Goal: Information Seeking & Learning: Compare options

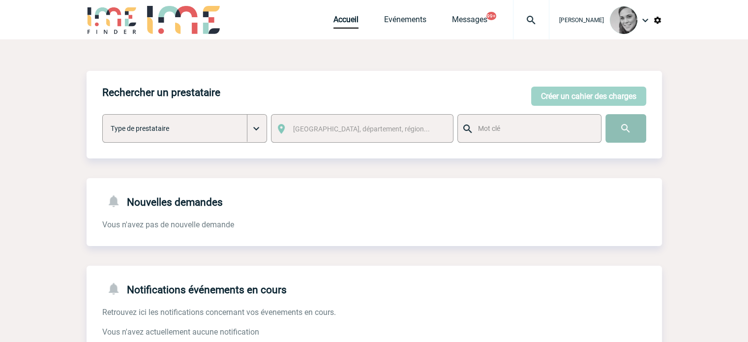
click at [636, 126] on input "image" at bounding box center [625, 128] width 41 height 29
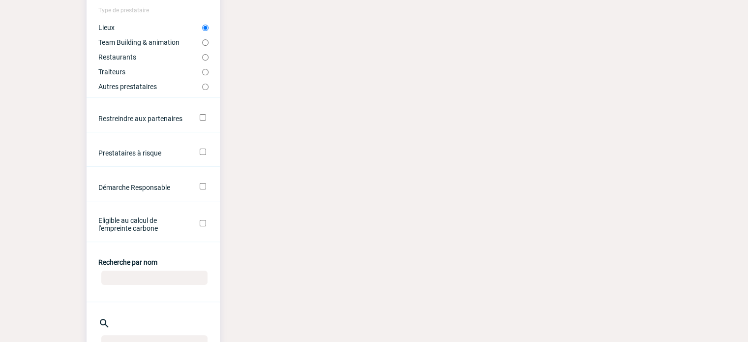
scroll to position [246, 0]
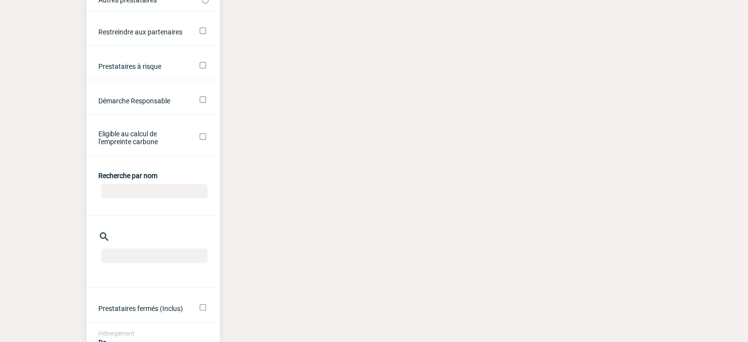
click at [140, 193] on input "Recherche par nom" at bounding box center [154, 191] width 106 height 14
type input "DRAWIN"
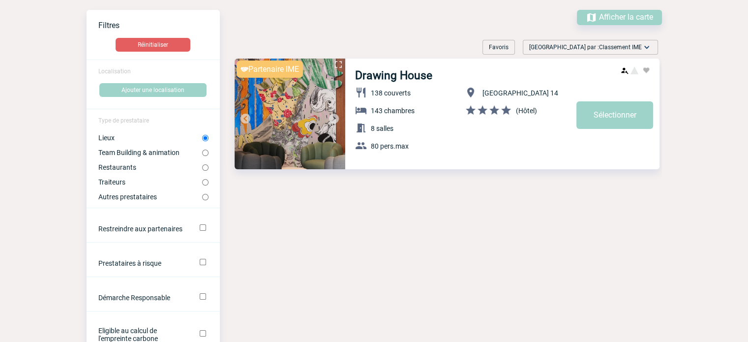
click at [287, 111] on img at bounding box center [289, 113] width 111 height 111
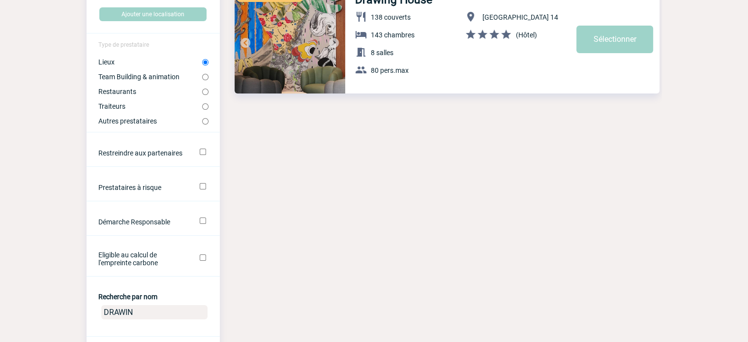
scroll to position [197, 0]
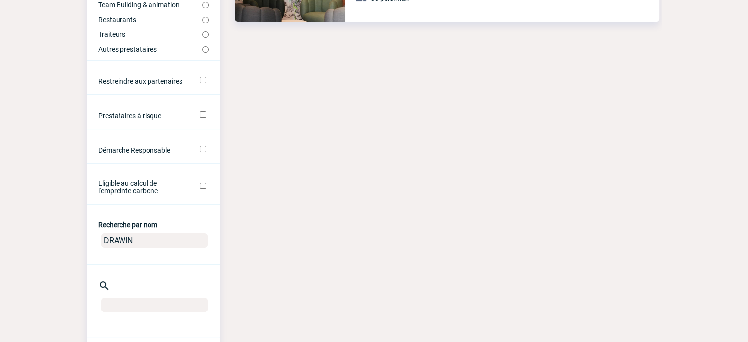
drag, startPoint x: 139, startPoint y: 245, endPoint x: 86, endPoint y: 241, distance: 53.2
click at [87, 241] on center "DRAWIN" at bounding box center [153, 242] width 133 height 26
type input "NOVOTEL PARIS PORTE DE VER"
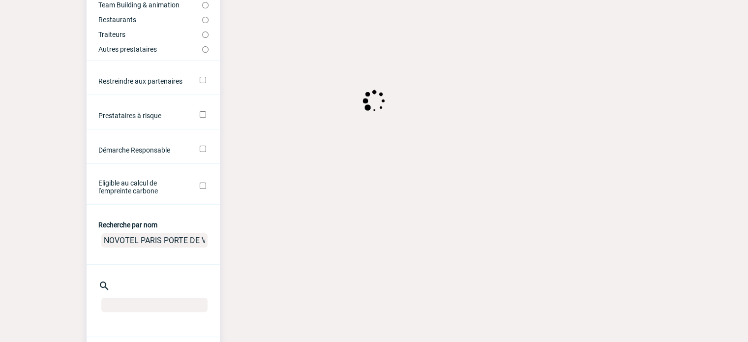
scroll to position [0, 0]
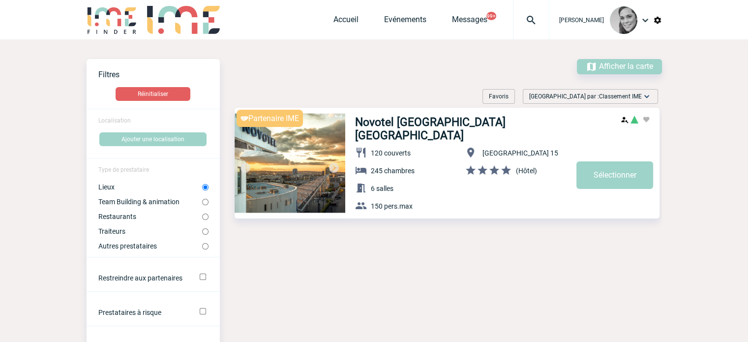
click at [325, 146] on img at bounding box center [289, 163] width 111 height 111
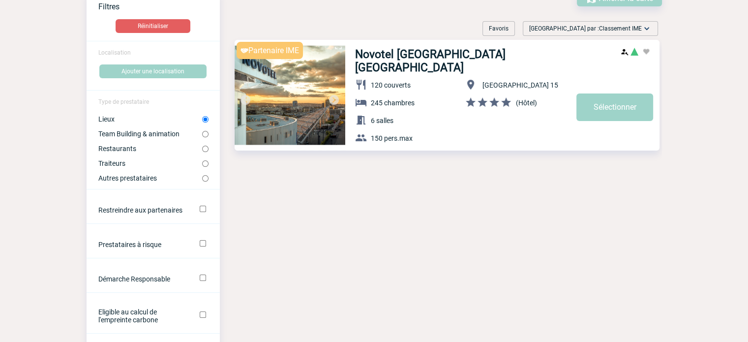
scroll to position [147, 0]
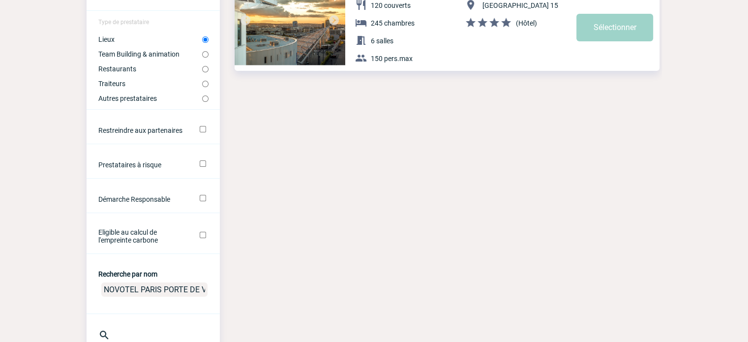
click at [136, 287] on input "NOVOTEL PARIS PORTE DE VER" at bounding box center [154, 289] width 106 height 14
type input "VILLA MODIGLIA"
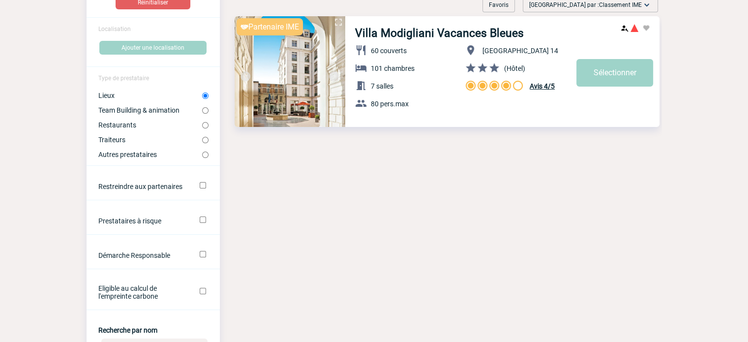
scroll to position [49, 0]
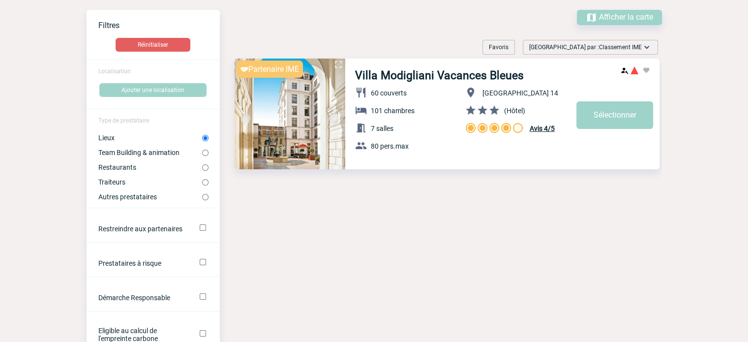
click at [307, 116] on img at bounding box center [289, 113] width 111 height 111
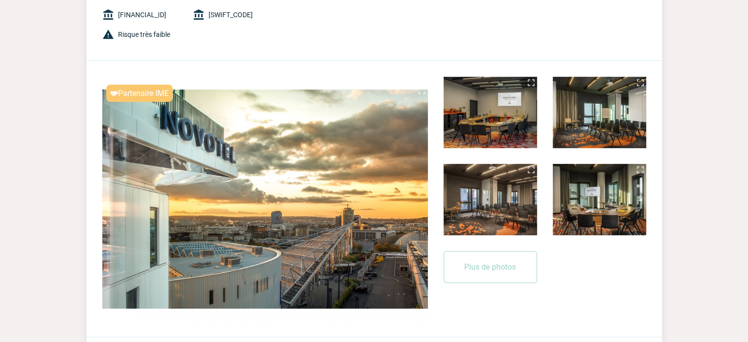
scroll to position [295, 0]
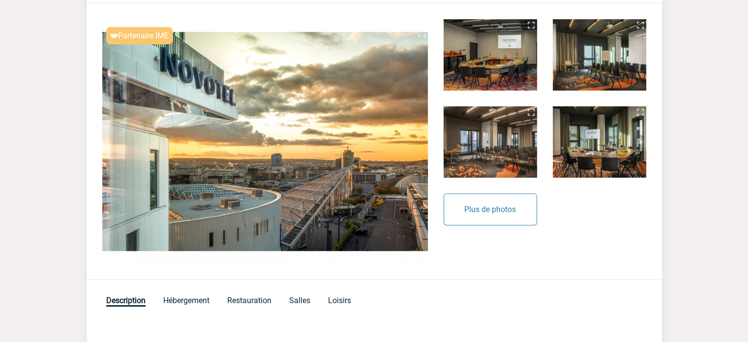
click at [503, 208] on button "Plus de photos" at bounding box center [489, 209] width 93 height 32
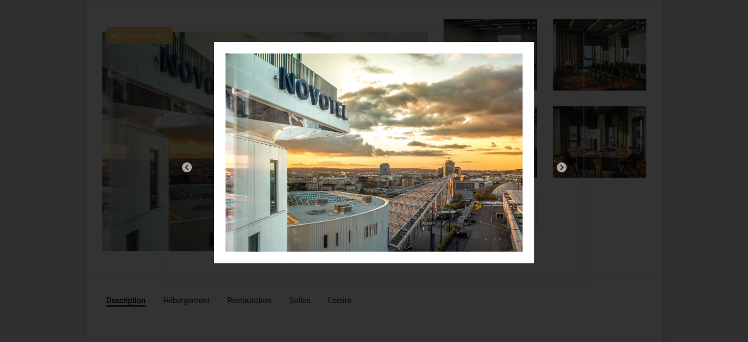
click at [562, 165] on img at bounding box center [561, 167] width 12 height 12
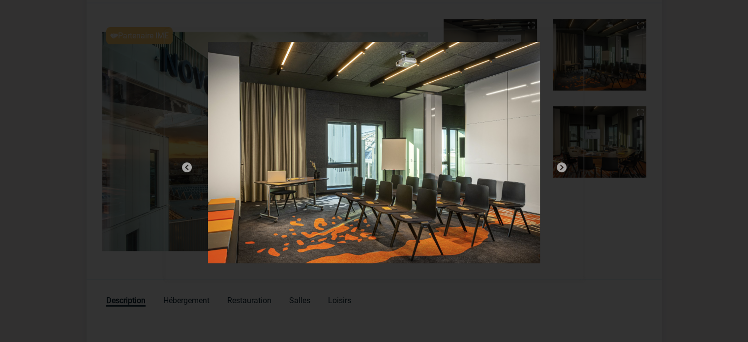
click at [562, 165] on img at bounding box center [561, 167] width 12 height 12
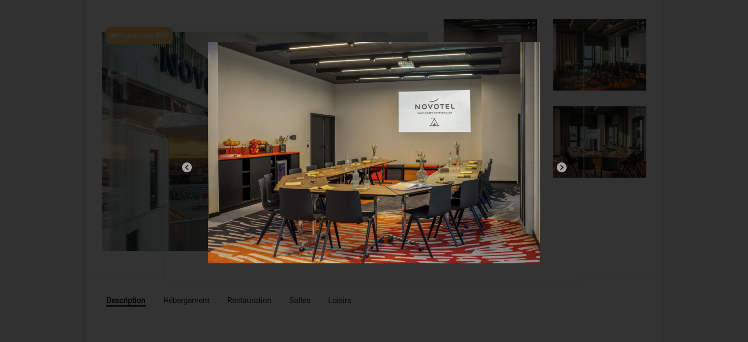
click at [562, 165] on img at bounding box center [561, 167] width 12 height 12
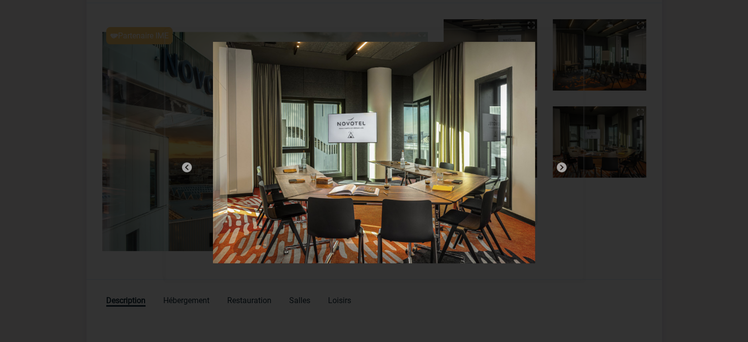
click at [562, 165] on img at bounding box center [561, 167] width 12 height 12
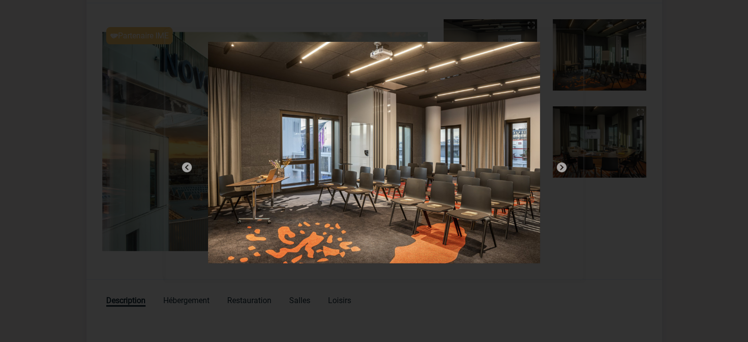
click at [562, 165] on img at bounding box center [561, 167] width 12 height 12
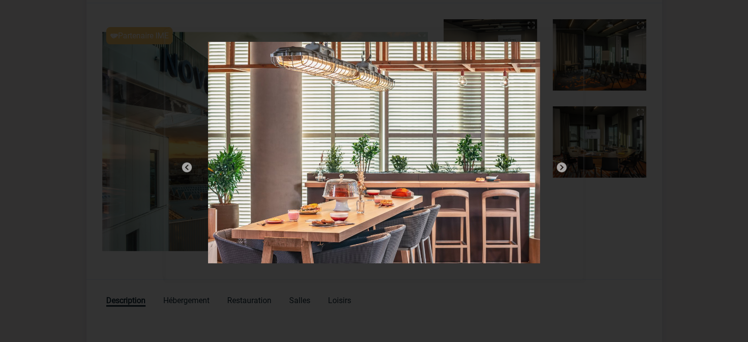
click at [562, 165] on img at bounding box center [561, 167] width 12 height 12
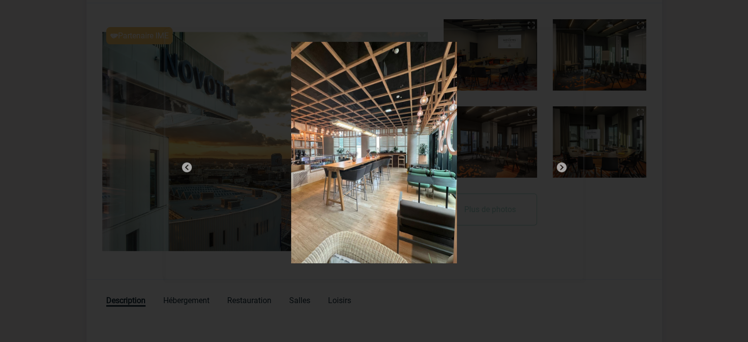
click at [562, 163] on img at bounding box center [561, 167] width 12 height 12
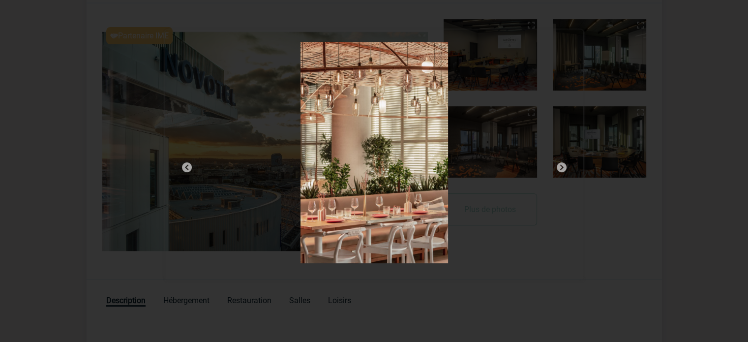
click at [562, 163] on img at bounding box center [561, 167] width 12 height 12
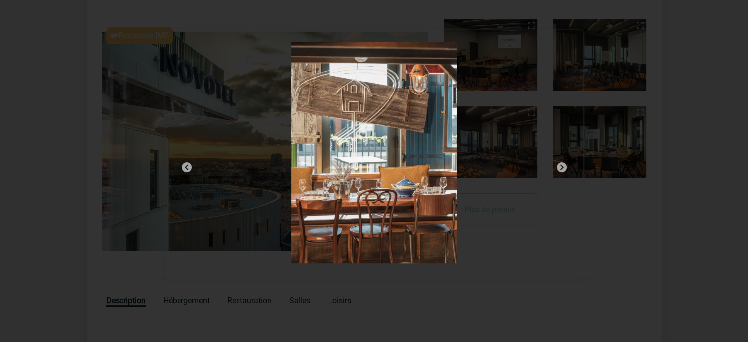
click at [562, 163] on img at bounding box center [561, 167] width 12 height 12
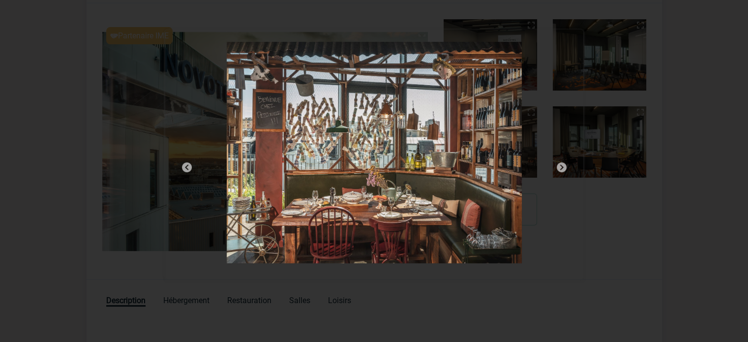
click at [562, 163] on img at bounding box center [561, 167] width 12 height 12
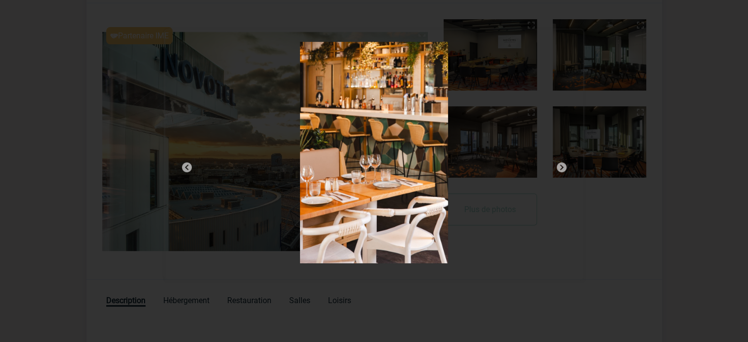
click at [562, 163] on img at bounding box center [561, 167] width 12 height 12
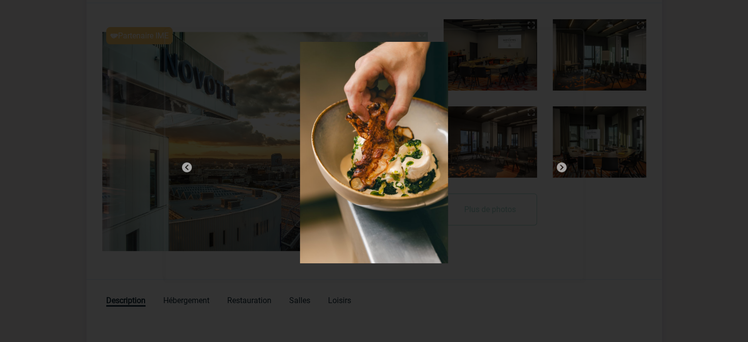
click at [688, 37] on div at bounding box center [374, 171] width 748 height 342
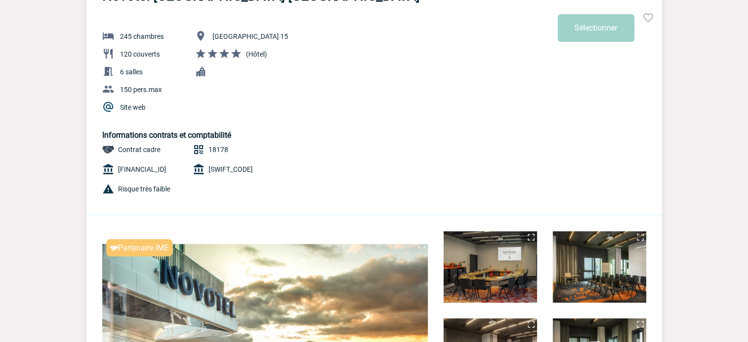
scroll to position [0, 0]
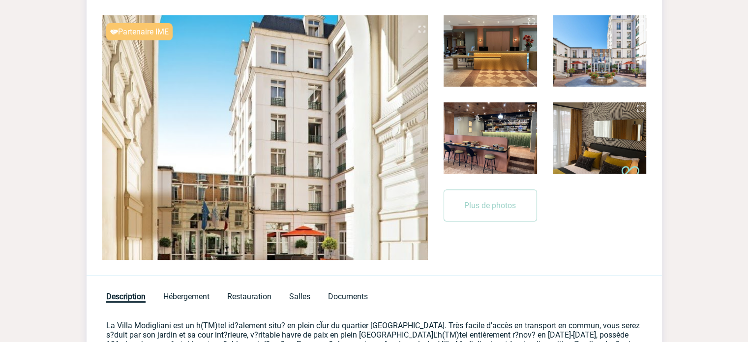
scroll to position [246, 0]
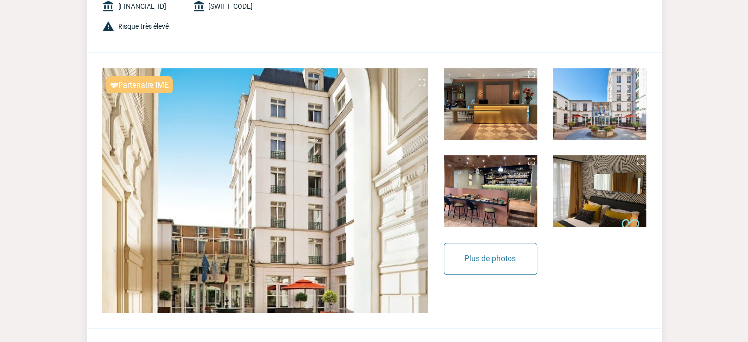
click at [505, 266] on button "Plus de photos" at bounding box center [489, 258] width 93 height 32
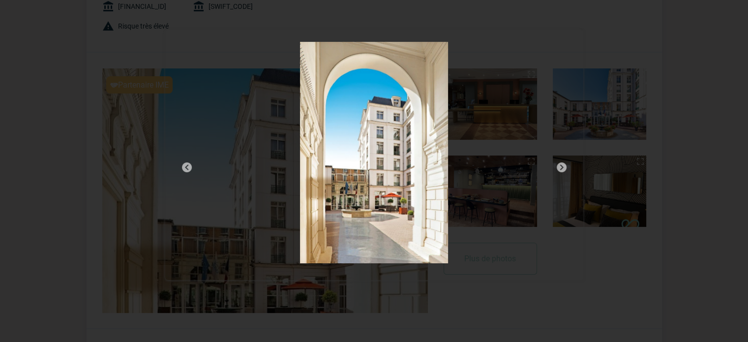
click at [564, 164] on img at bounding box center [561, 167] width 12 height 12
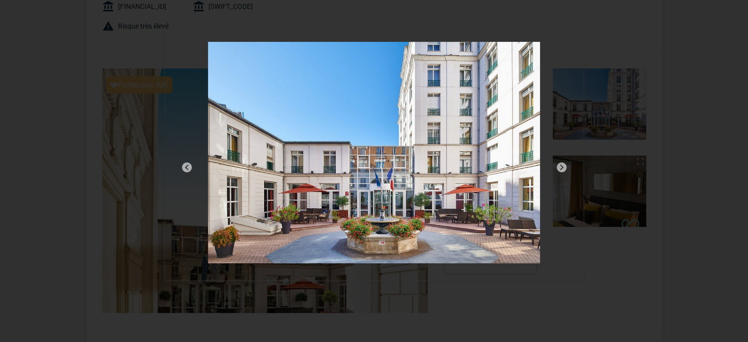
click at [564, 164] on img at bounding box center [561, 167] width 12 height 12
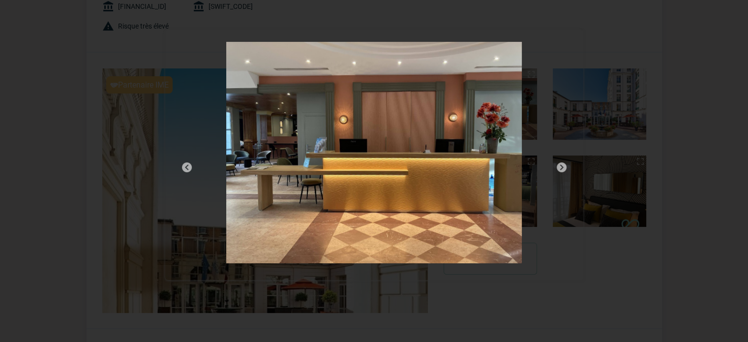
click at [564, 164] on img at bounding box center [561, 167] width 12 height 12
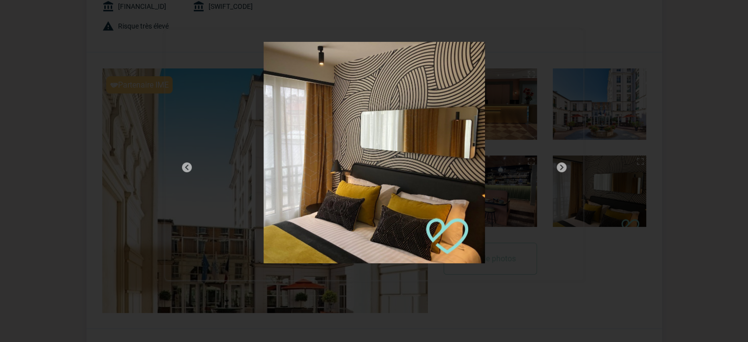
click at [564, 164] on img at bounding box center [561, 167] width 12 height 12
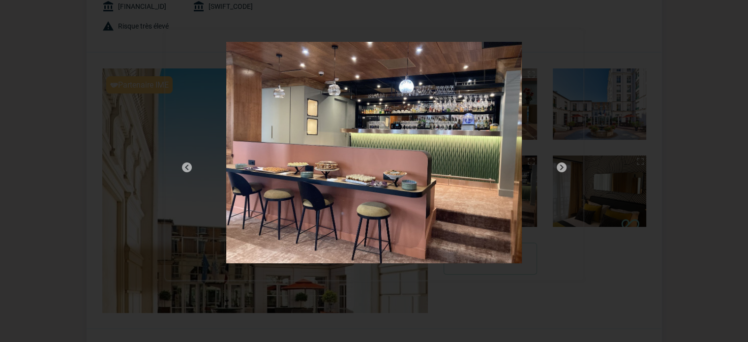
click at [191, 163] on img at bounding box center [187, 167] width 12 height 12
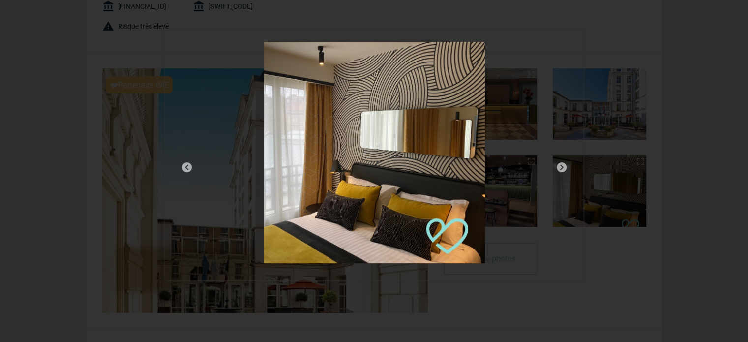
click at [560, 165] on img at bounding box center [561, 167] width 12 height 12
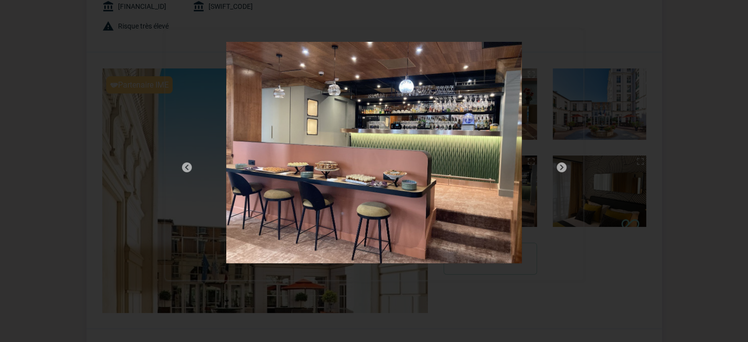
click at [560, 165] on img at bounding box center [561, 167] width 12 height 12
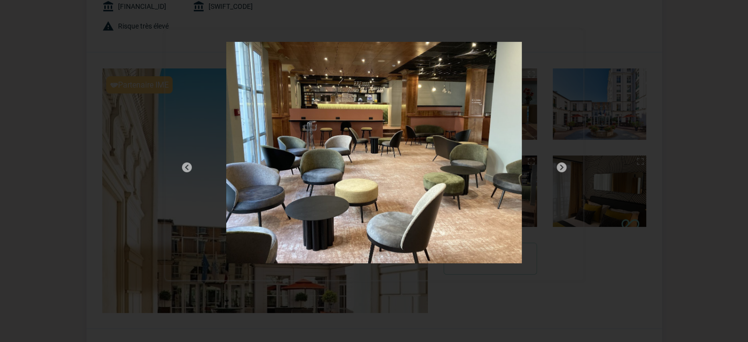
click at [560, 165] on img at bounding box center [561, 167] width 12 height 12
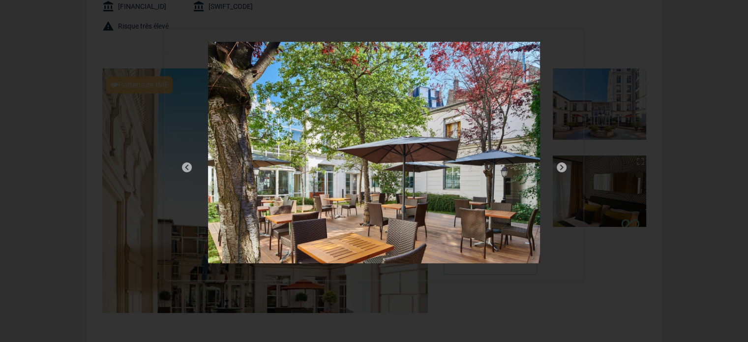
click at [560, 165] on img at bounding box center [561, 167] width 12 height 12
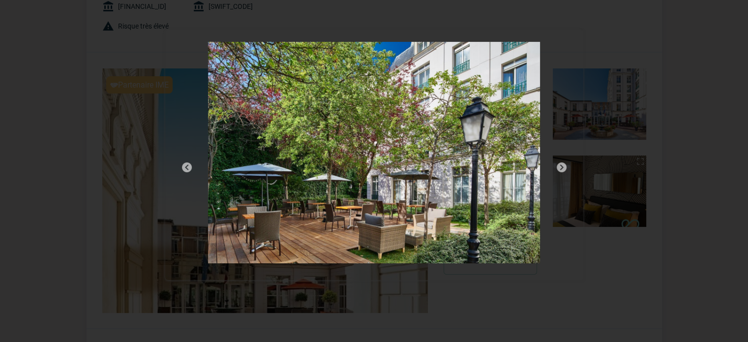
click at [560, 165] on img at bounding box center [561, 167] width 12 height 12
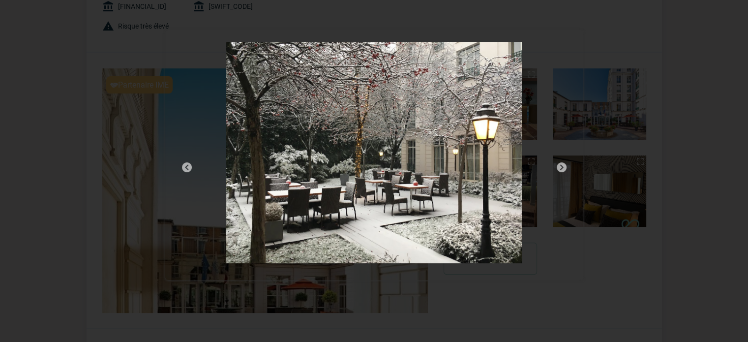
click at [560, 165] on img at bounding box center [561, 167] width 12 height 12
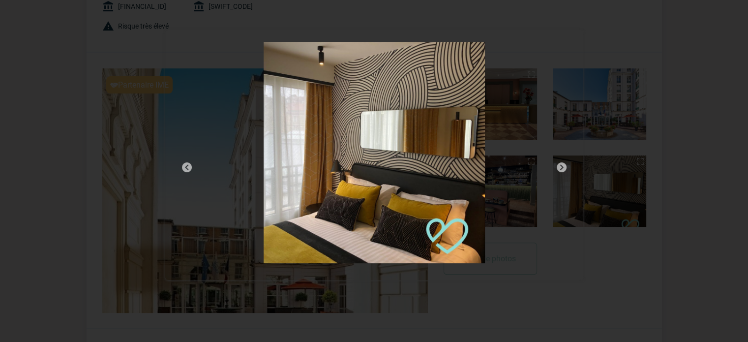
click at [560, 165] on img at bounding box center [561, 167] width 12 height 12
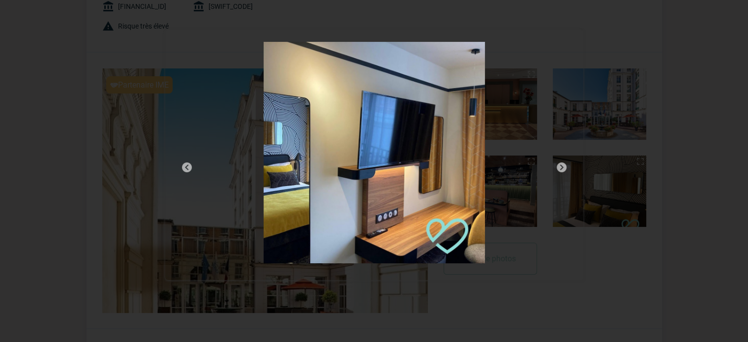
click at [560, 166] on img at bounding box center [561, 167] width 12 height 12
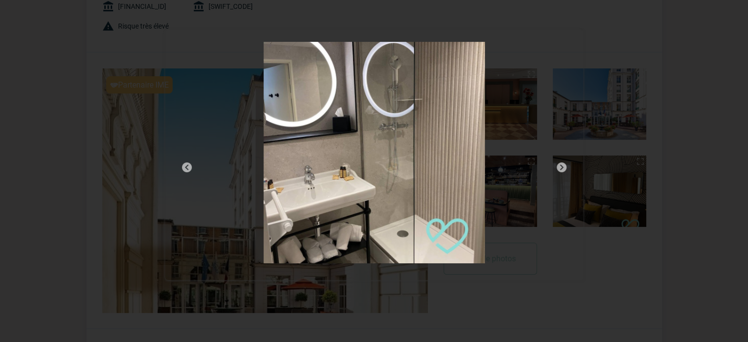
click at [558, 165] on img at bounding box center [561, 167] width 12 height 12
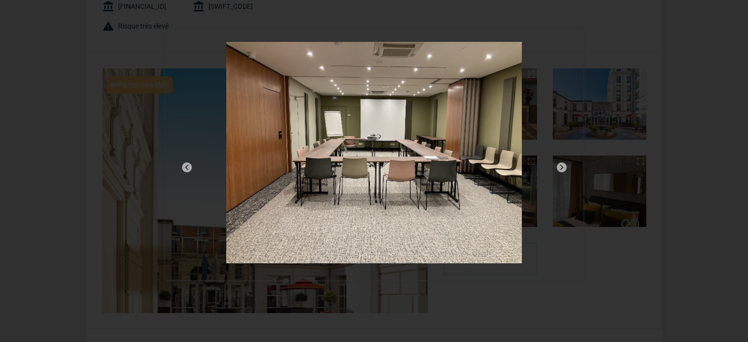
click at [558, 164] on img at bounding box center [561, 167] width 12 height 12
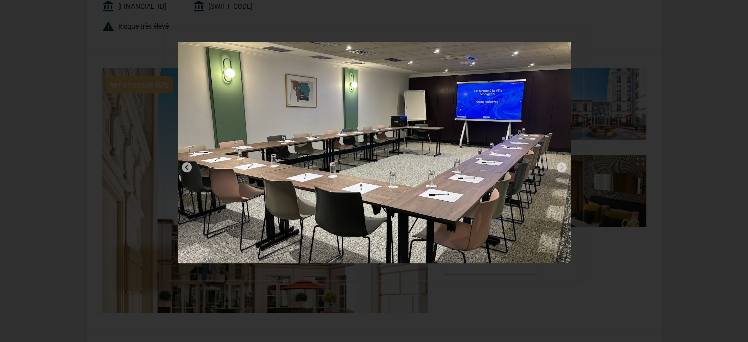
click at [558, 164] on img at bounding box center [561, 167] width 12 height 12
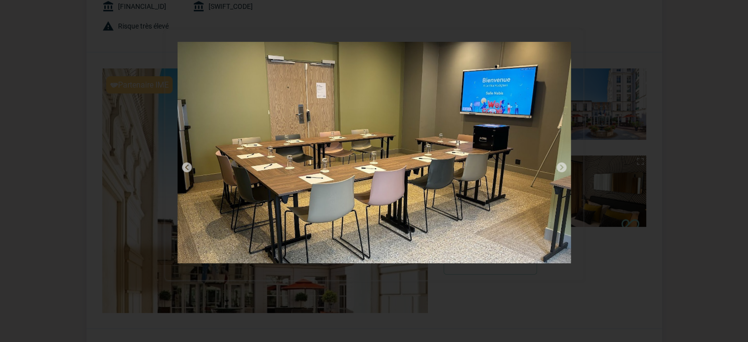
click at [558, 164] on img at bounding box center [561, 167] width 12 height 12
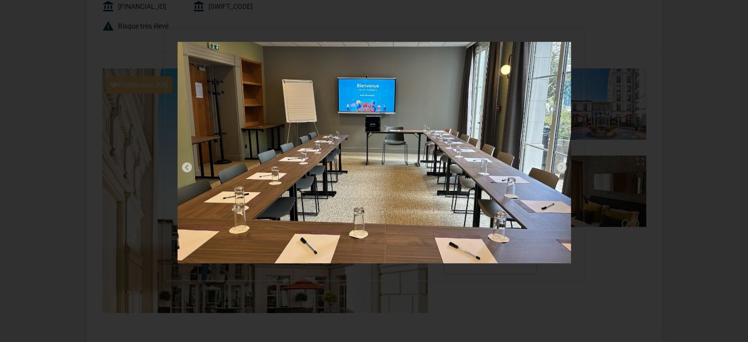
click at [558, 164] on img at bounding box center [561, 167] width 12 height 12
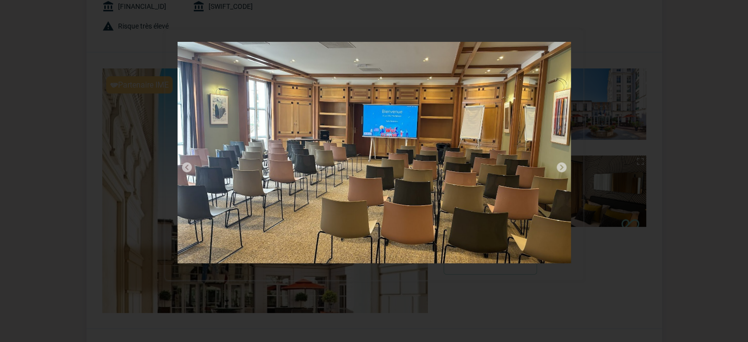
click at [558, 164] on img at bounding box center [561, 167] width 12 height 12
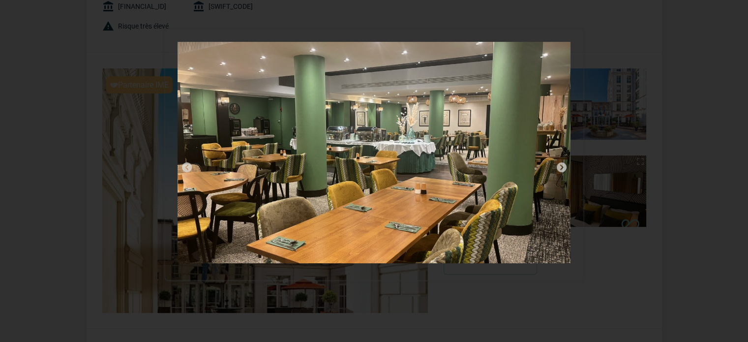
click at [558, 164] on img at bounding box center [561, 167] width 12 height 12
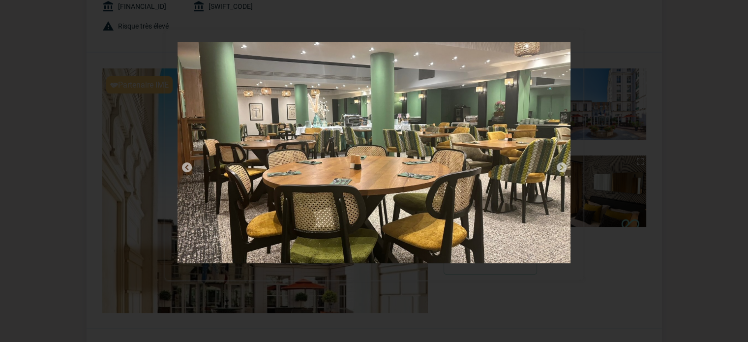
click at [558, 164] on img at bounding box center [561, 167] width 12 height 12
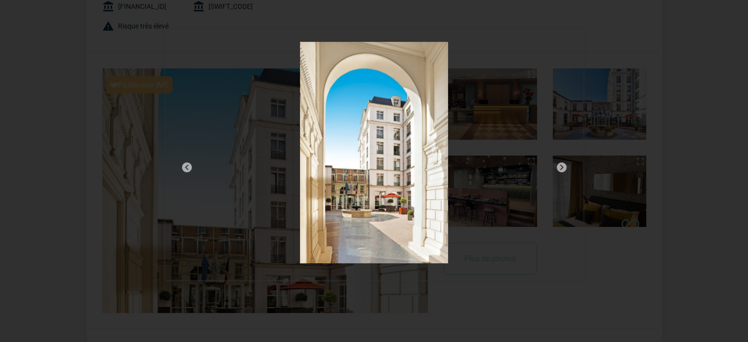
click at [558, 164] on img at bounding box center [561, 167] width 12 height 12
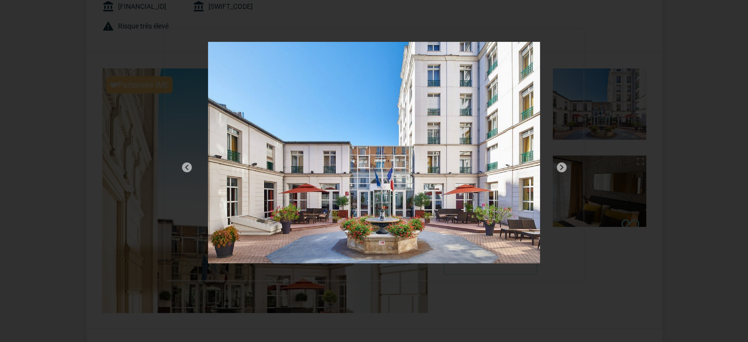
click at [558, 164] on img at bounding box center [561, 167] width 12 height 12
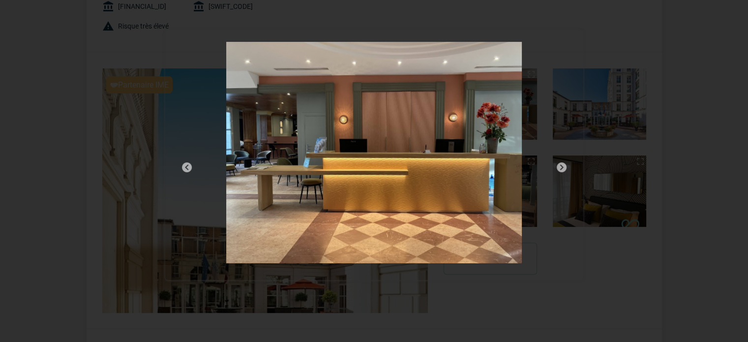
click at [558, 164] on img at bounding box center [561, 167] width 12 height 12
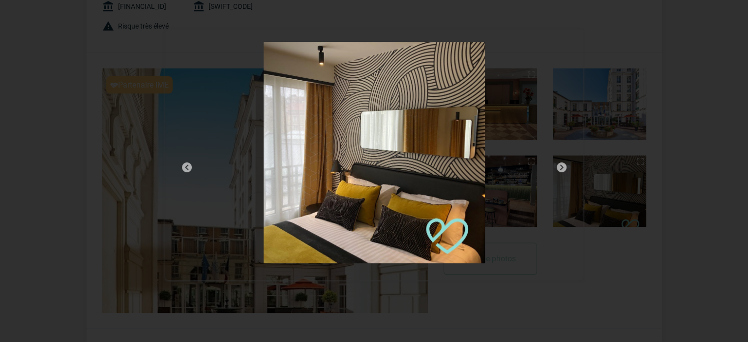
click at [556, 166] on img at bounding box center [561, 167] width 12 height 12
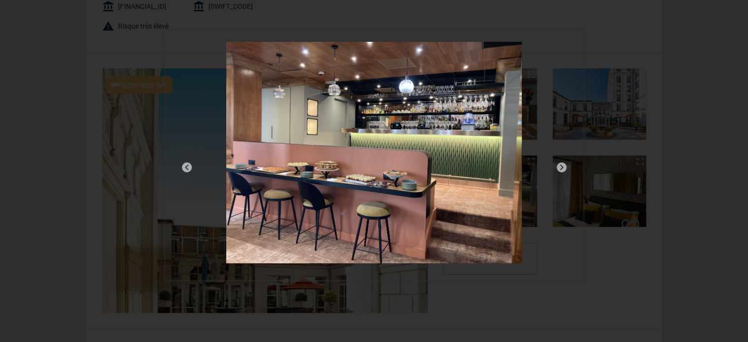
click at [556, 166] on img at bounding box center [561, 167] width 12 height 12
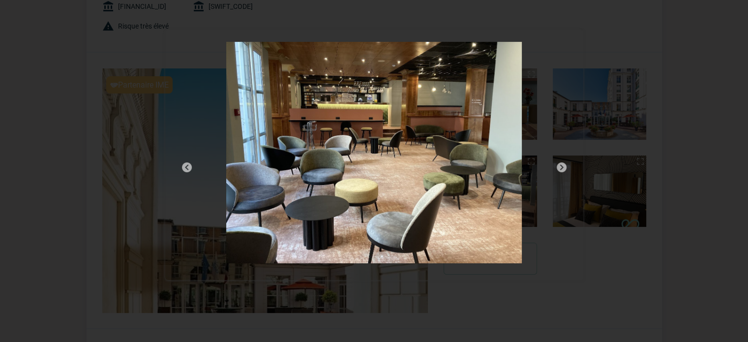
click at [556, 166] on img at bounding box center [561, 167] width 12 height 12
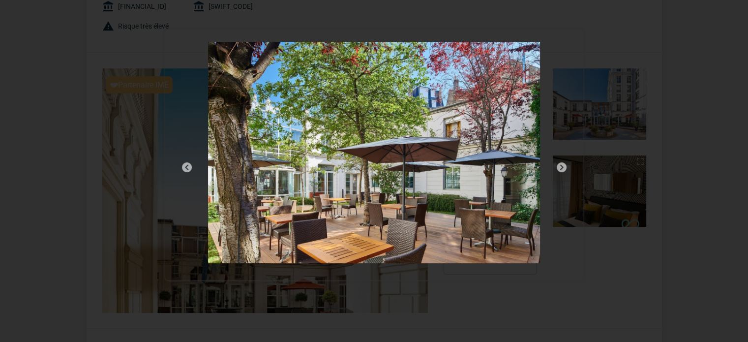
click at [560, 165] on img at bounding box center [561, 167] width 12 height 12
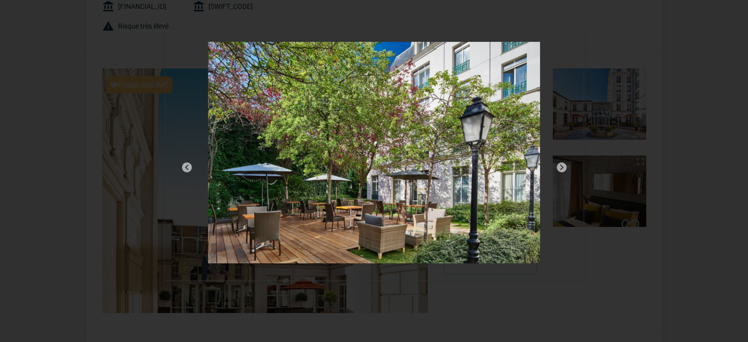
click at [560, 165] on img at bounding box center [561, 167] width 12 height 12
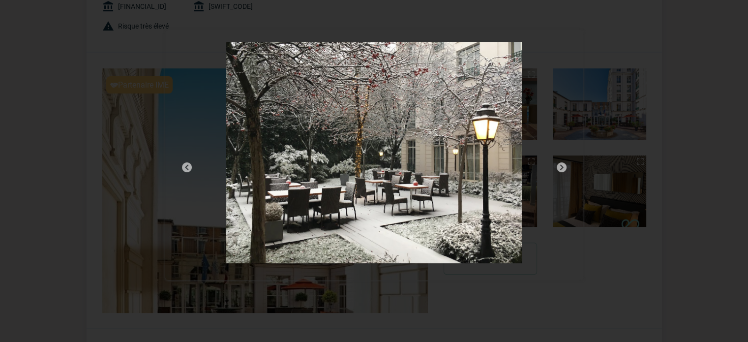
click at [560, 165] on img at bounding box center [561, 167] width 12 height 12
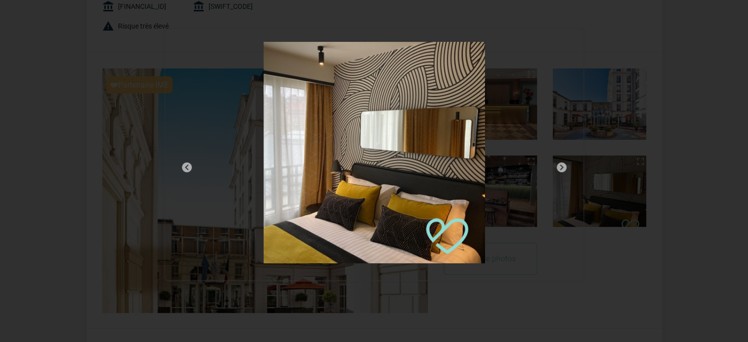
click at [300, 16] on div at bounding box center [374, 171] width 748 height 342
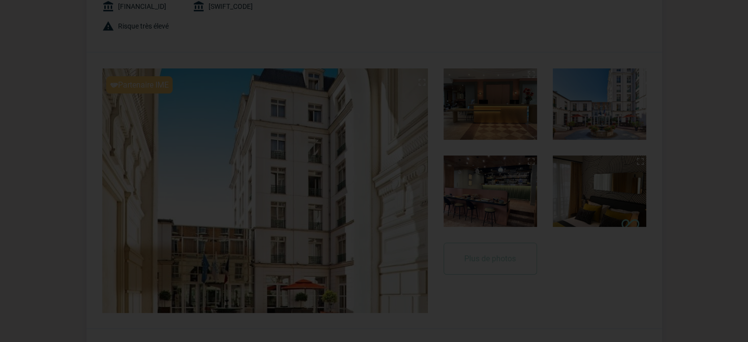
click at [163, 32] on div at bounding box center [374, 171] width 748 height 342
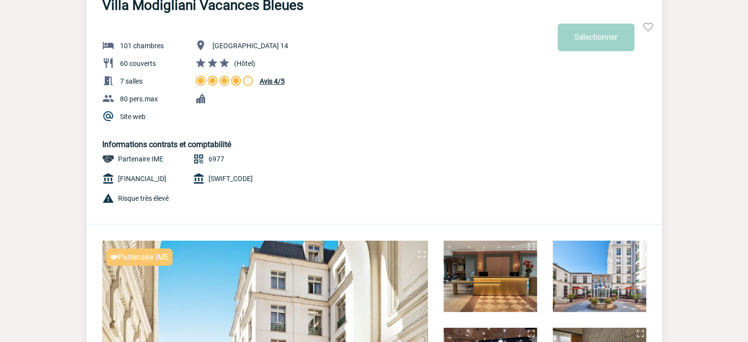
scroll to position [0, 0]
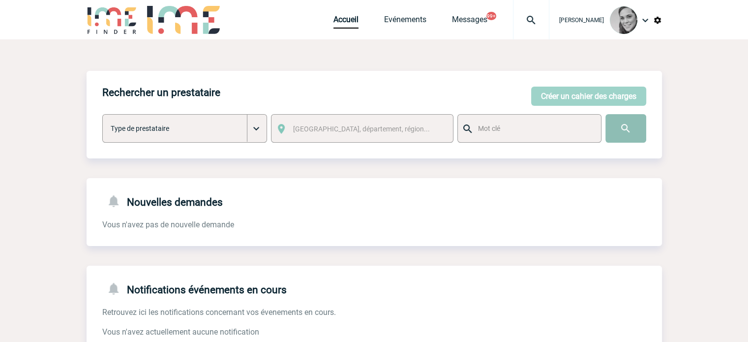
click at [621, 124] on input "image" at bounding box center [625, 128] width 41 height 29
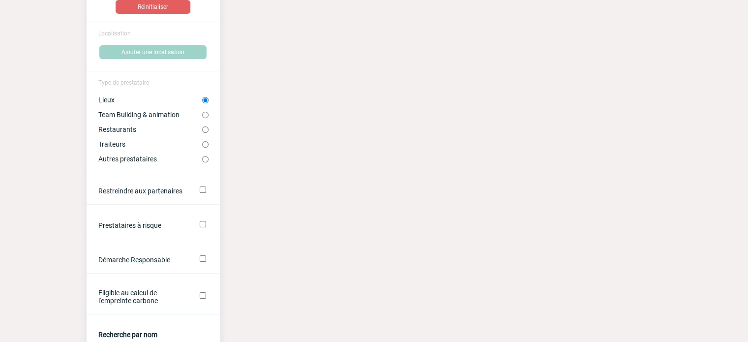
scroll to position [147, 0]
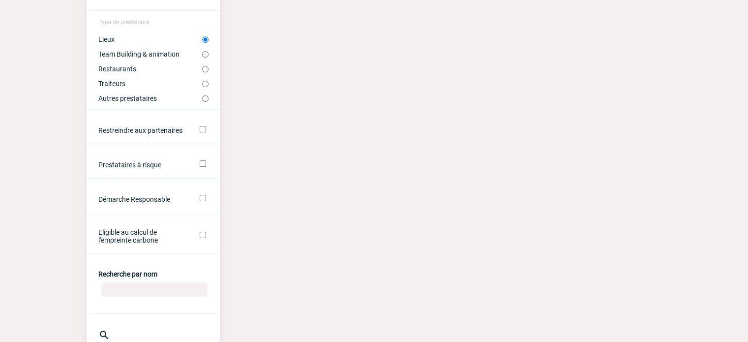
click at [125, 293] on input "Recherche par nom" at bounding box center [154, 289] width 106 height 14
type input "DRAWING"
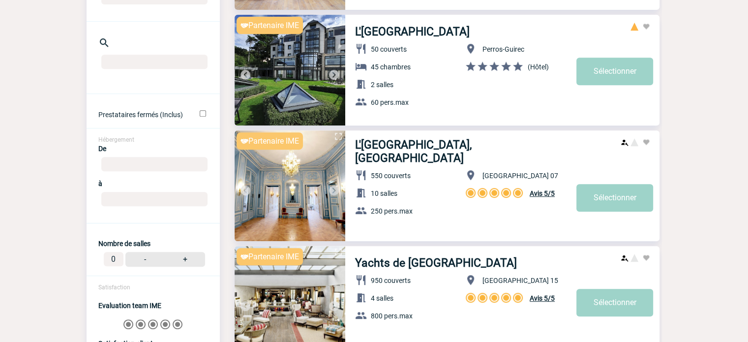
scroll to position [246, 0]
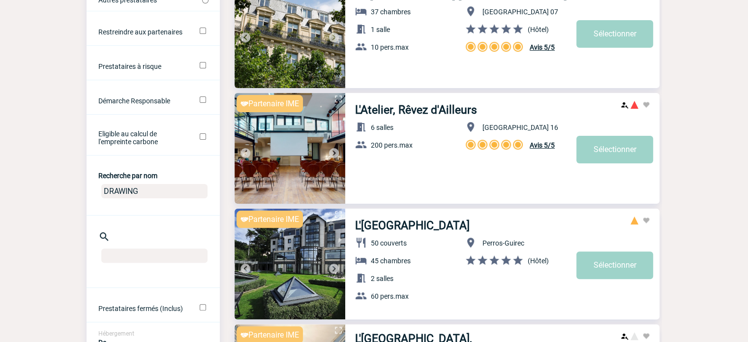
click at [150, 194] on input "DRAWING" at bounding box center [154, 191] width 106 height 14
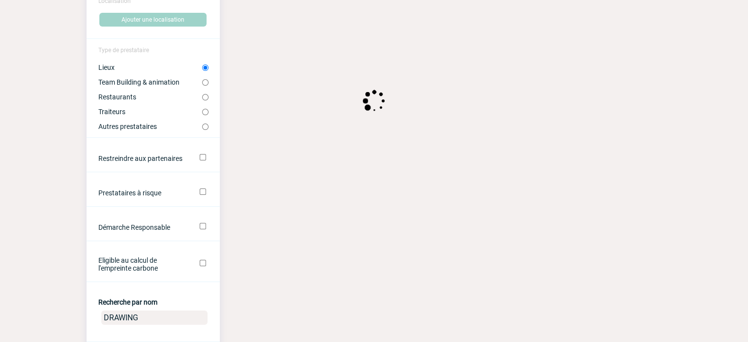
scroll to position [0, 0]
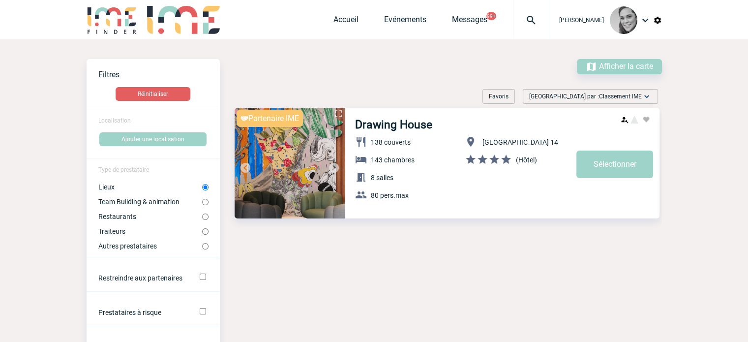
click at [309, 125] on img at bounding box center [289, 163] width 111 height 111
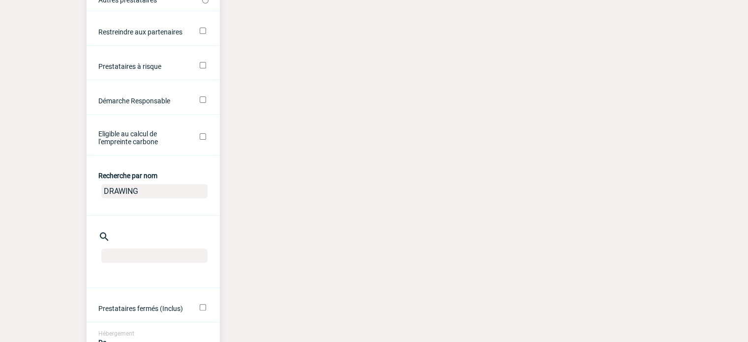
click at [147, 188] on input "DRAWING" at bounding box center [154, 191] width 106 height 14
click at [121, 192] on input "DRAWING" at bounding box center [154, 191] width 106 height 14
type input "NOVOTEL PARIS PORTE DE VER"
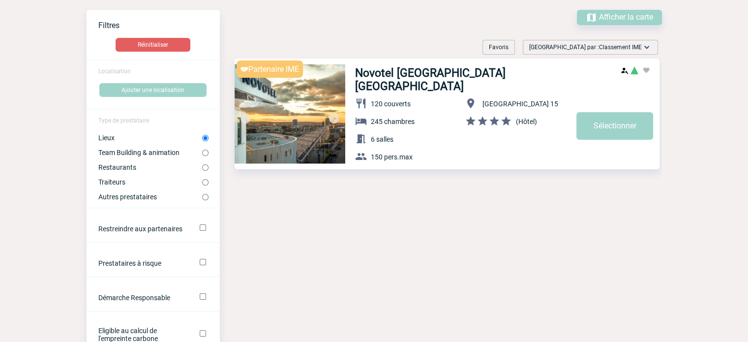
click at [287, 102] on img at bounding box center [289, 113] width 111 height 111
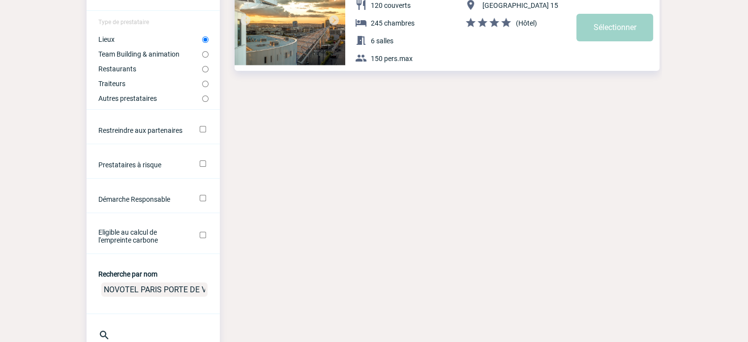
click at [146, 289] on input "NOVOTEL PARIS PORTE DE VER" at bounding box center [154, 289] width 106 height 14
type input "CROWNE PLAZA"
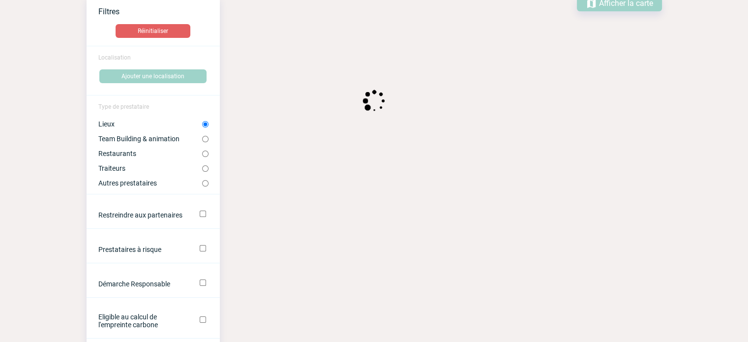
scroll to position [0, 0]
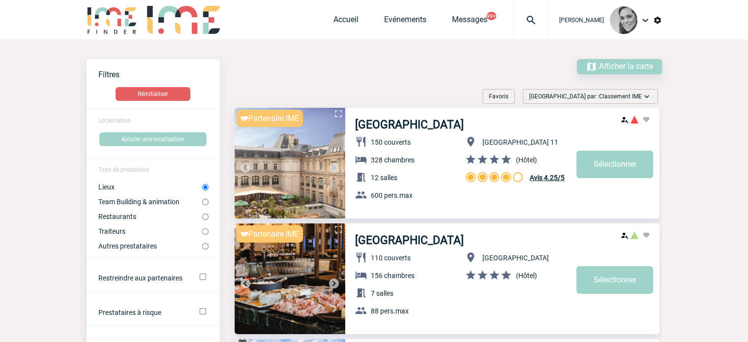
click at [276, 142] on img at bounding box center [289, 163] width 111 height 111
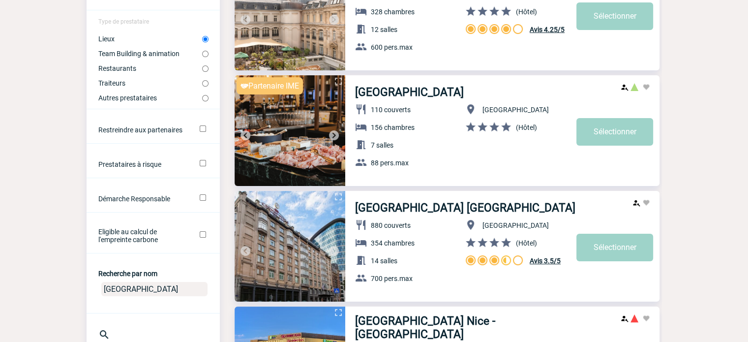
scroll to position [246, 0]
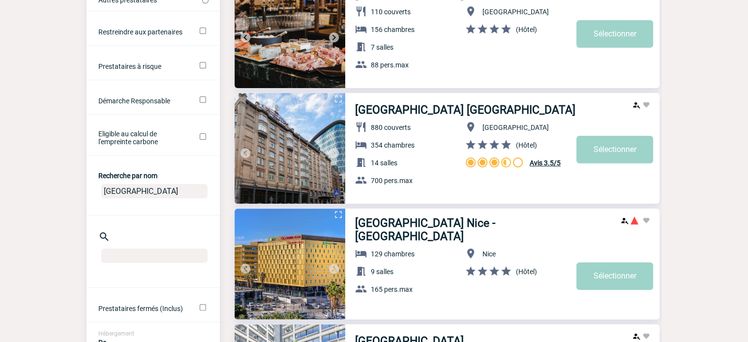
click at [139, 197] on input "CROWNE PLAZA" at bounding box center [154, 191] width 106 height 14
type input "EKLO"
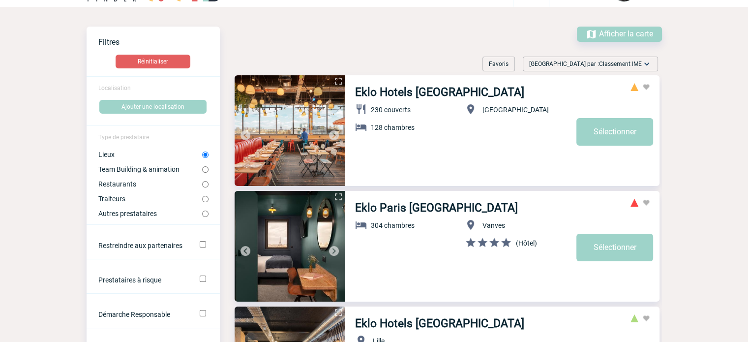
scroll to position [98, 0]
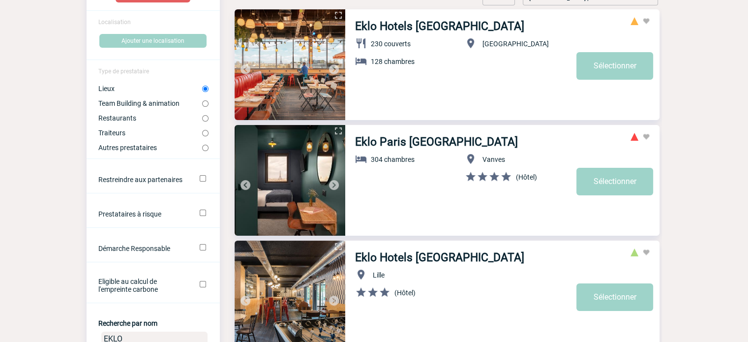
click at [298, 158] on img at bounding box center [289, 180] width 111 height 111
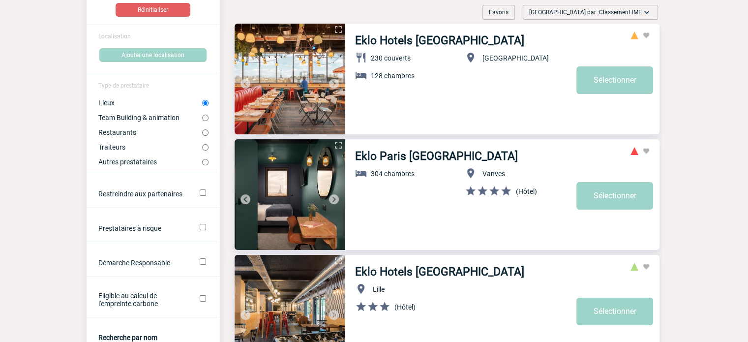
scroll to position [147, 0]
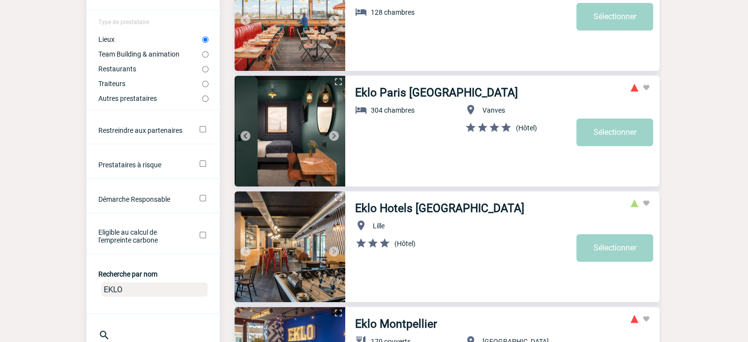
click at [114, 292] on input "EKLO" at bounding box center [154, 289] width 106 height 14
type input "MERCURE PORTE DE VER"
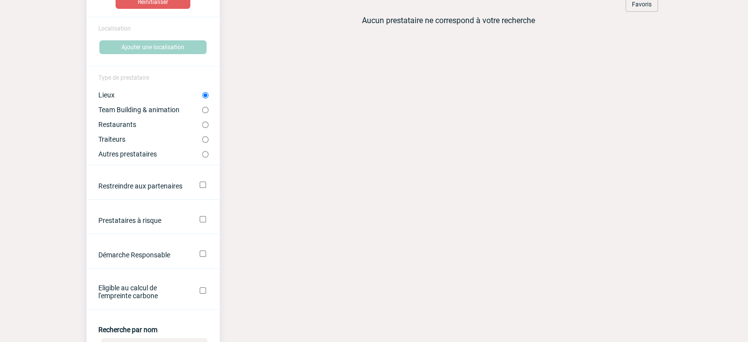
scroll to position [197, 0]
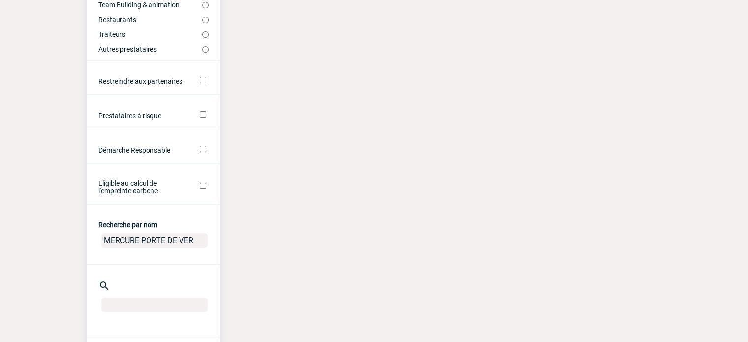
click at [155, 244] on input "MERCURE PORTE DE VER" at bounding box center [154, 240] width 106 height 14
click at [139, 243] on input "MERCURE PORTE DE VER" at bounding box center [154, 240] width 106 height 14
type input "MERCURE paris PORTE DE VER"
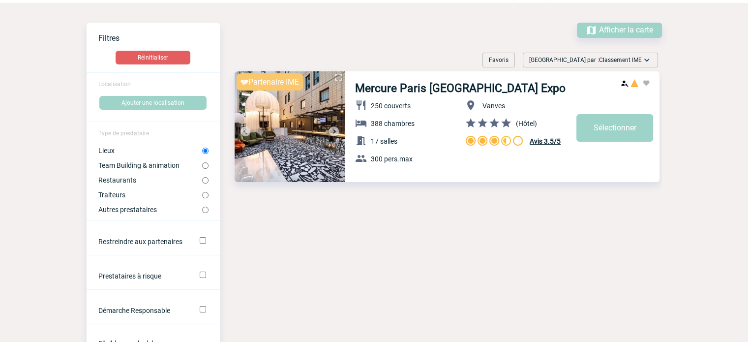
scroll to position [0, 0]
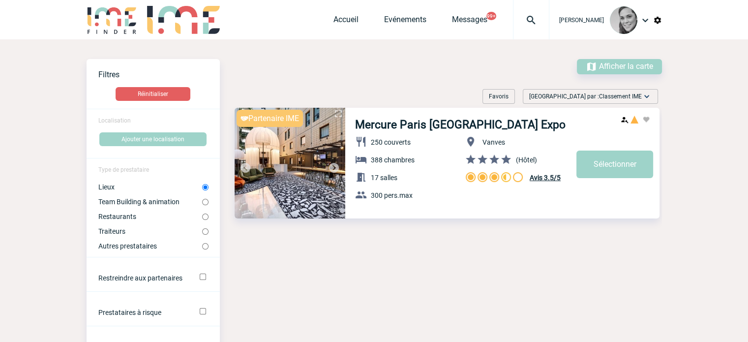
click at [297, 164] on img at bounding box center [289, 163] width 111 height 111
click at [231, 148] on div "Mercure Paris Porte de Versailles Expo 250 couverts 388 chambres 17 salles 300 …" at bounding box center [441, 166] width 442 height 116
click at [256, 143] on img at bounding box center [289, 163] width 111 height 111
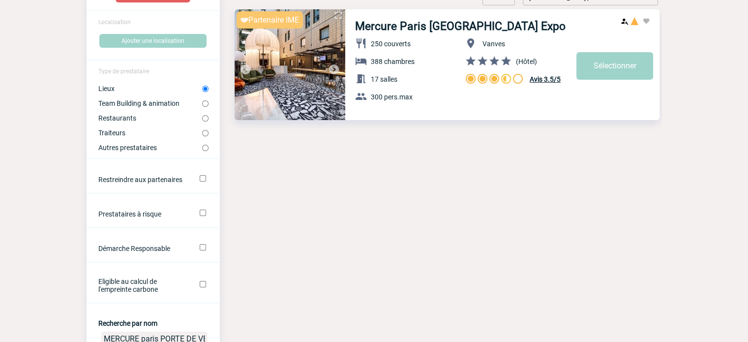
scroll to position [246, 0]
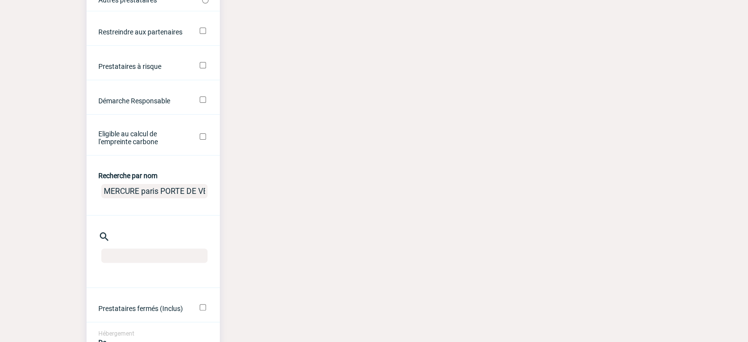
click at [156, 194] on input "MERCURE paris PORTE DE VER" at bounding box center [154, 191] width 106 height 14
type input "PROVINCES OPERA"
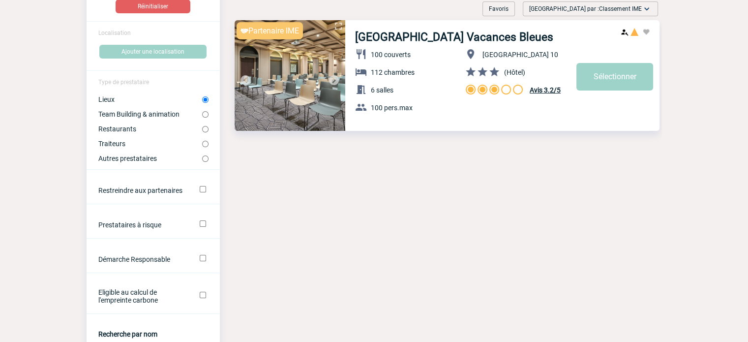
scroll to position [0, 0]
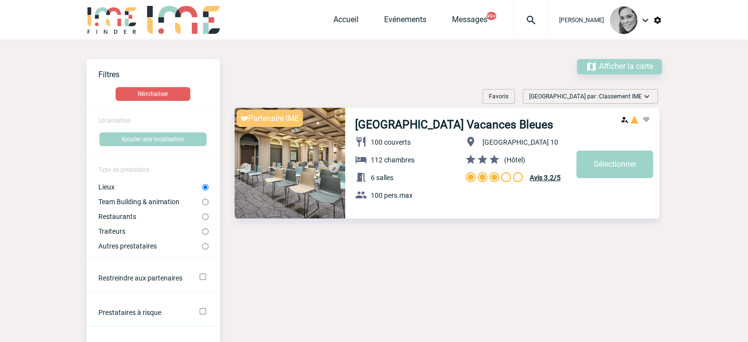
click at [290, 138] on img at bounding box center [289, 163] width 111 height 111
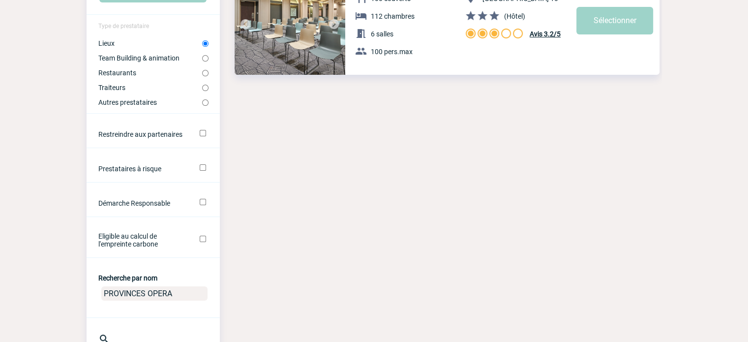
scroll to position [197, 0]
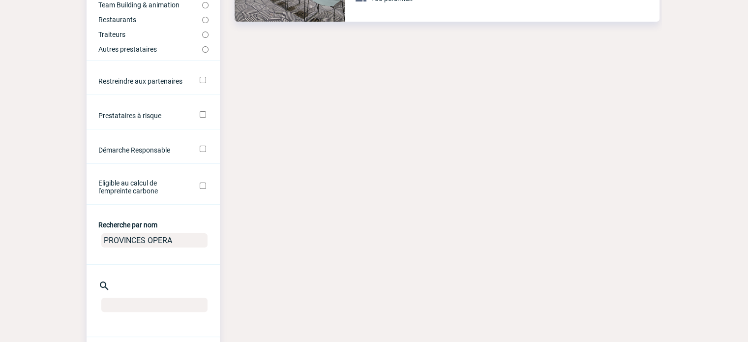
click at [162, 245] on input "PROVINCES OPERA" at bounding box center [154, 240] width 106 height 14
type input "paris veliz"
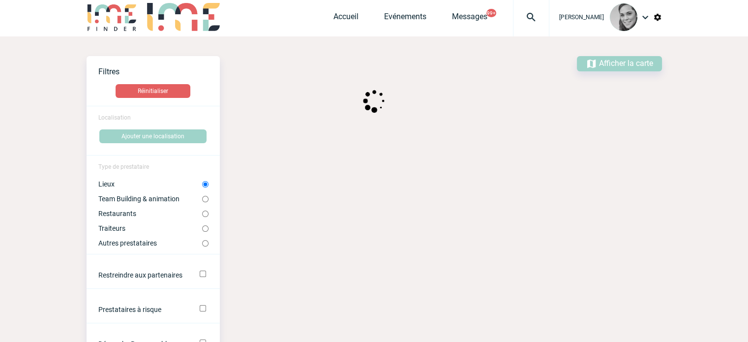
scroll to position [0, 0]
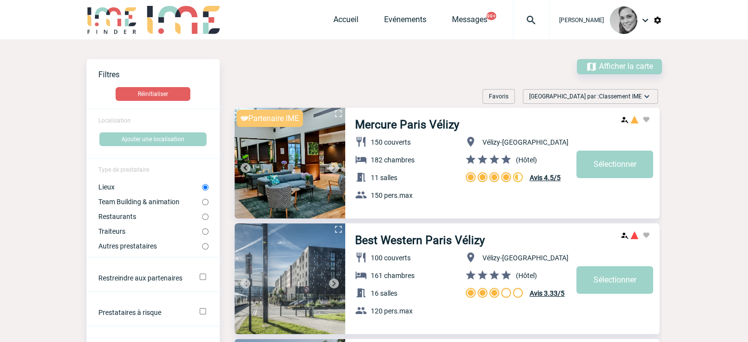
click at [311, 139] on img at bounding box center [289, 163] width 111 height 111
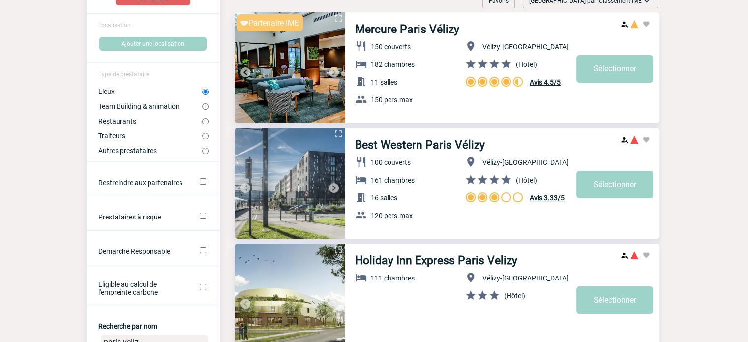
scroll to position [147, 0]
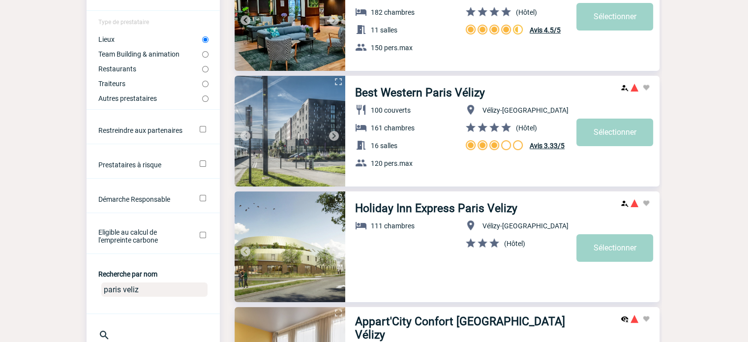
drag, startPoint x: 136, startPoint y: 291, endPoint x: 83, endPoint y: 291, distance: 52.6
type input "saint quentin"
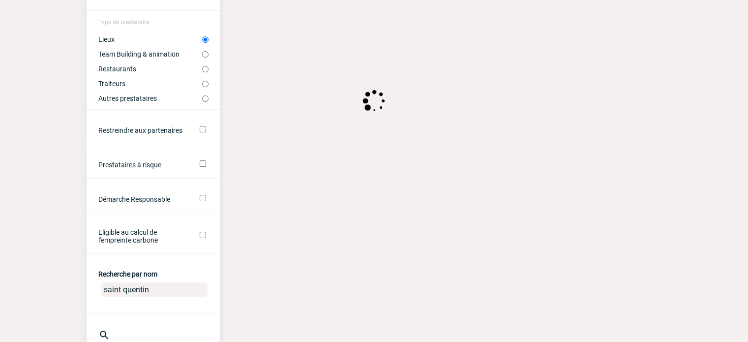
scroll to position [0, 0]
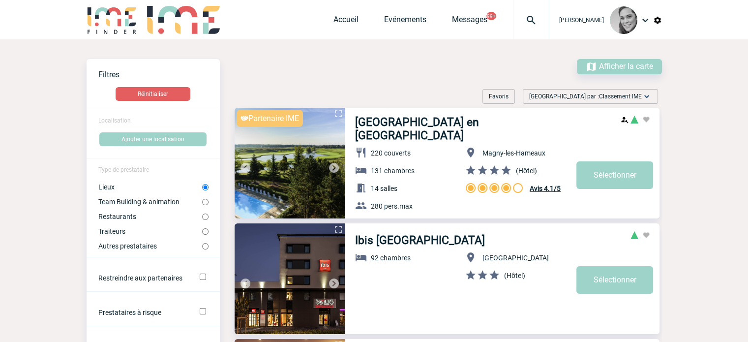
click at [303, 151] on img at bounding box center [289, 163] width 111 height 111
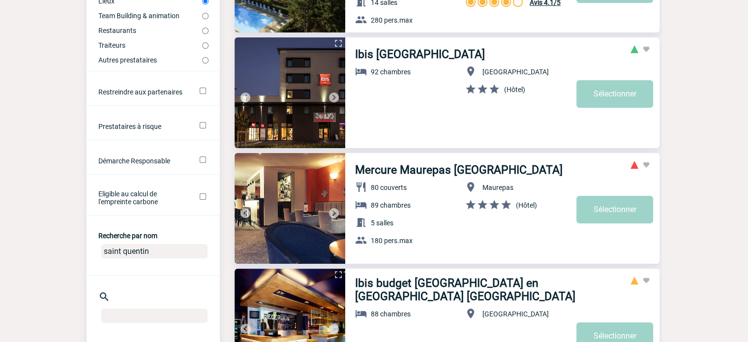
scroll to position [197, 0]
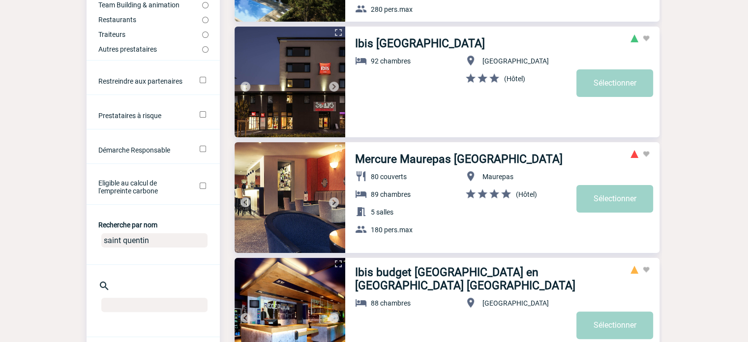
click at [130, 245] on input "saint quentin" at bounding box center [154, 240] width 106 height 14
type input "bout du parc"
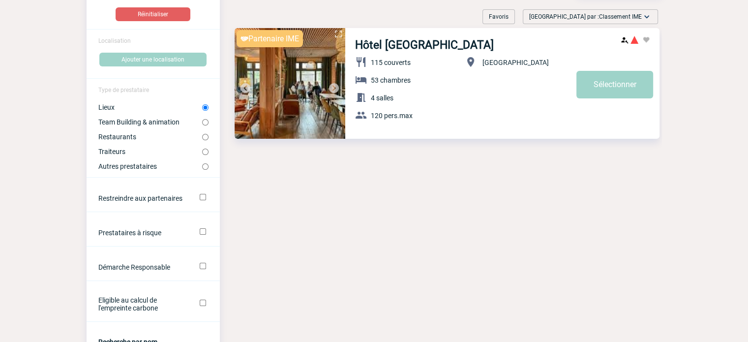
scroll to position [0, 0]
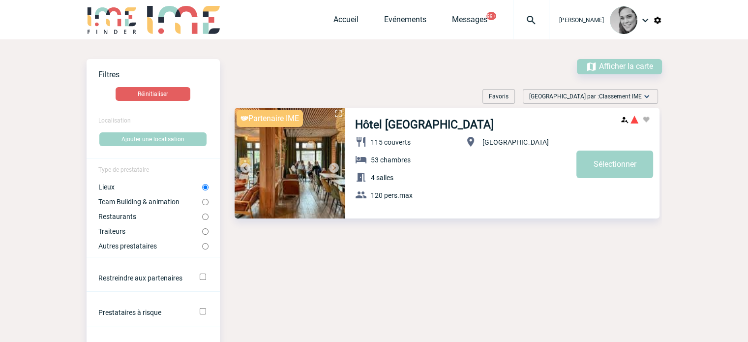
click at [308, 146] on img at bounding box center [289, 163] width 111 height 111
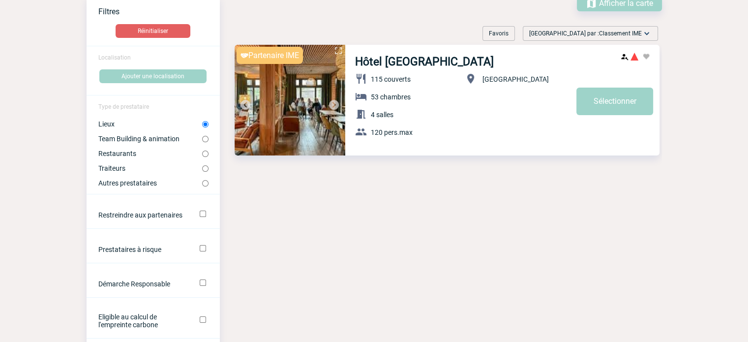
scroll to position [147, 0]
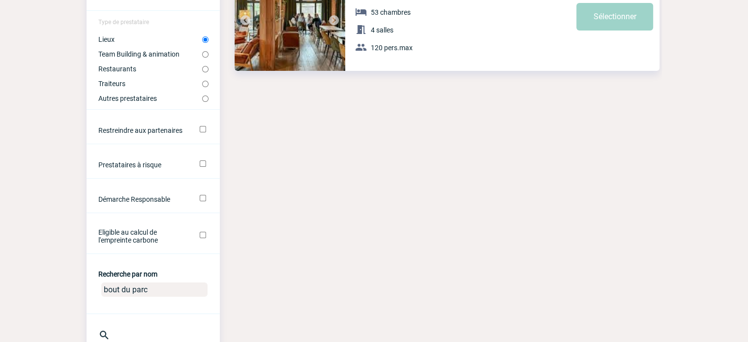
drag, startPoint x: 118, startPoint y: 287, endPoint x: 107, endPoint y: 287, distance: 10.8
click at [107, 287] on input "bout du parc" at bounding box center [154, 289] width 106 height 14
type input "r"
type input "manet"
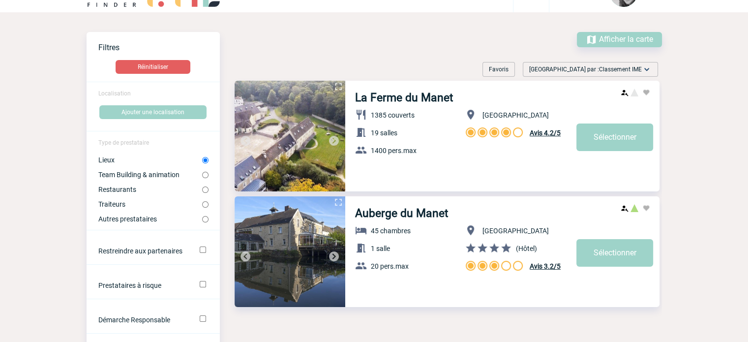
scroll to position [49, 0]
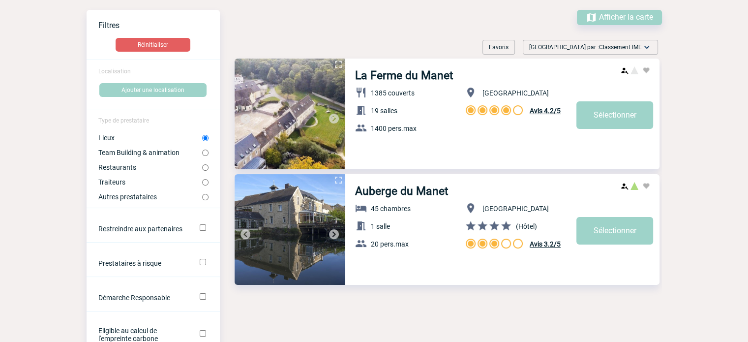
click at [316, 178] on img at bounding box center [289, 229] width 111 height 111
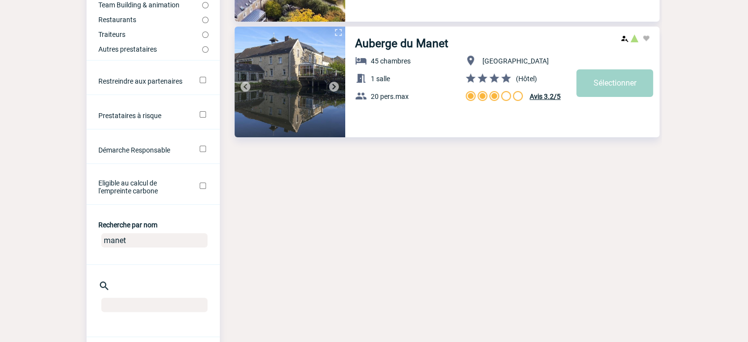
click at [129, 247] on input "manet" at bounding box center [154, 240] width 106 height 14
click at [108, 246] on input "manet" at bounding box center [154, 240] width 106 height 14
type input "COSY CHIC"
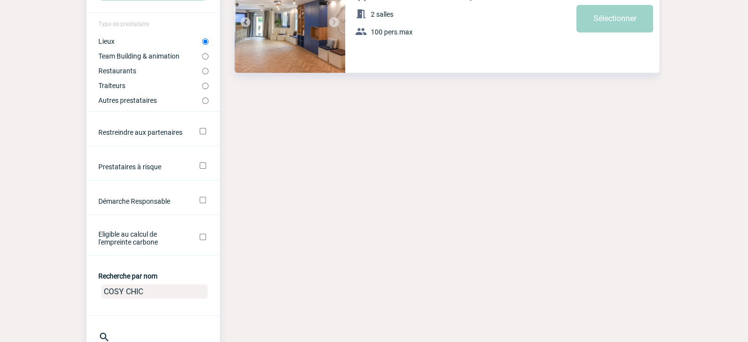
scroll to position [147, 0]
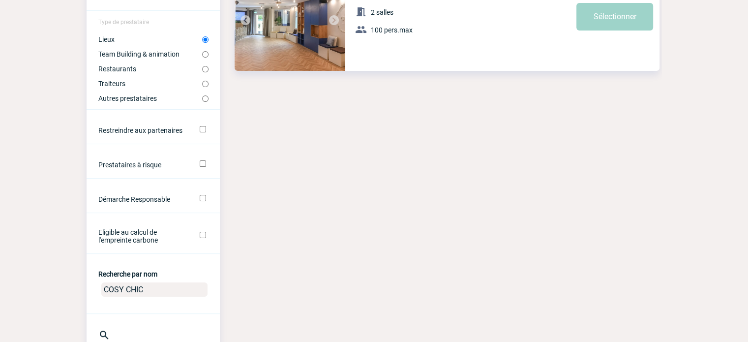
drag, startPoint x: 146, startPoint y: 291, endPoint x: 89, endPoint y: 292, distance: 56.5
click at [89, 292] on center "COSY CHIC" at bounding box center [153, 291] width 133 height 26
type input "keeze"
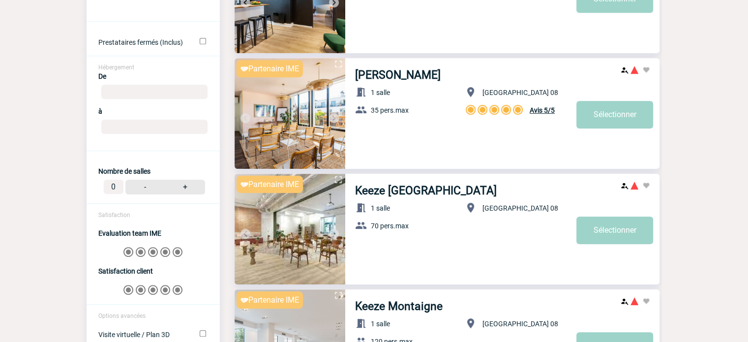
scroll to position [315, 0]
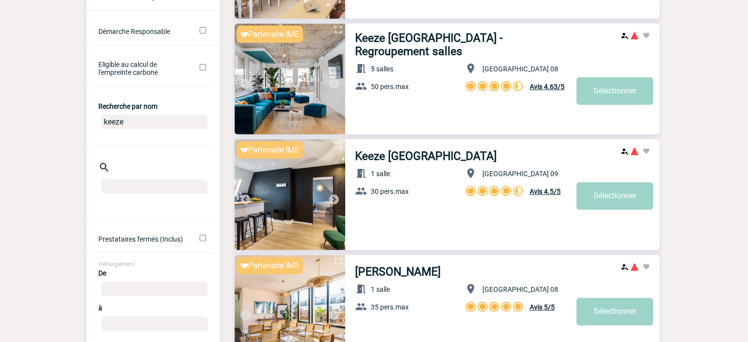
drag, startPoint x: 140, startPoint y: 120, endPoint x: 63, endPoint y: 119, distance: 76.7
type input "COSY CHIC"
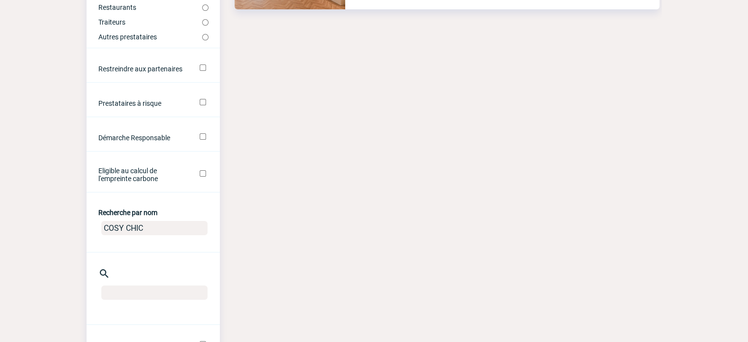
scroll to position [69, 0]
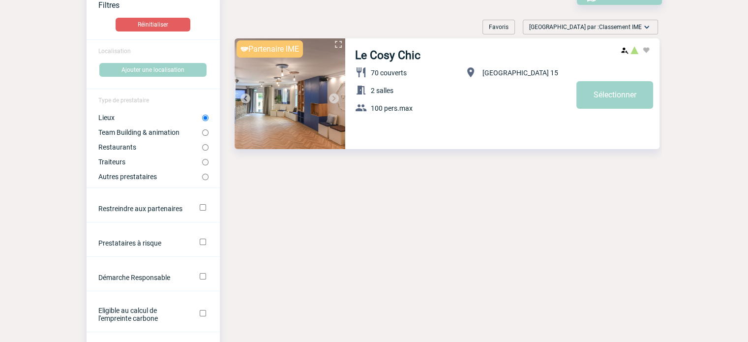
click at [288, 92] on img at bounding box center [289, 93] width 111 height 111
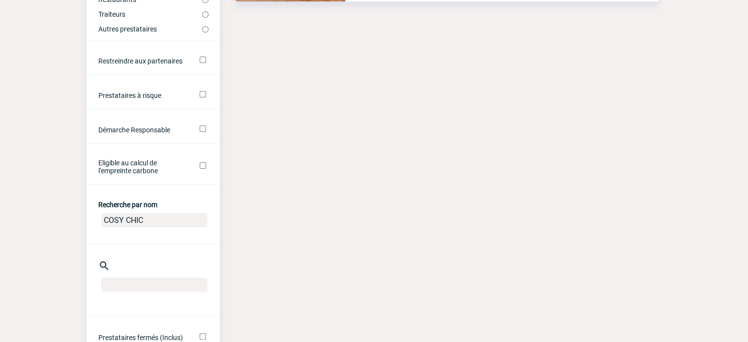
drag, startPoint x: 151, startPoint y: 220, endPoint x: 71, endPoint y: 219, distance: 80.1
type input "espace bsa"
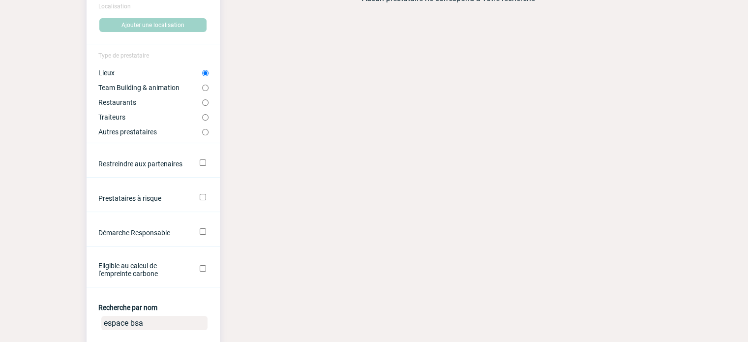
scroll to position [197, 0]
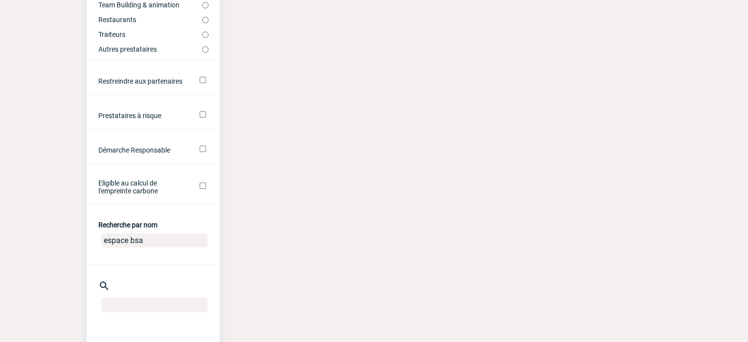
click at [150, 241] on input "espace bsa" at bounding box center [154, 240] width 106 height 14
click at [131, 240] on input "espace bsa" at bounding box center [154, 240] width 106 height 14
type input "bsa"
click at [131, 240] on input "bsa" at bounding box center [154, 240] width 106 height 14
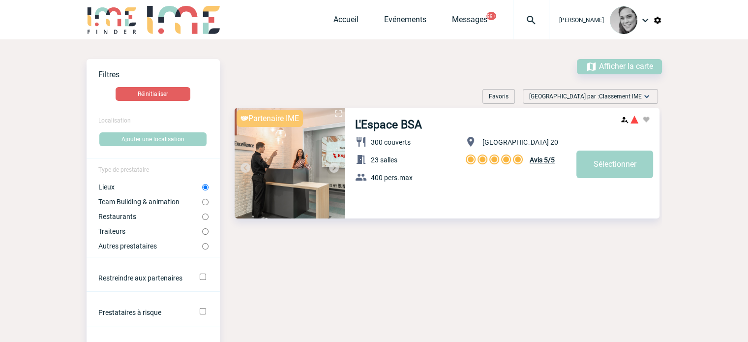
click at [267, 138] on img at bounding box center [289, 163] width 111 height 111
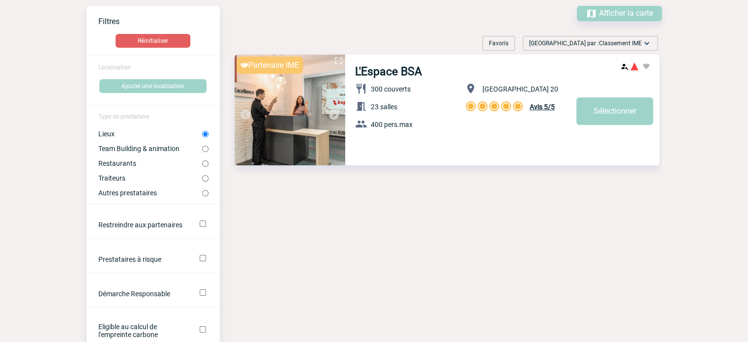
scroll to position [147, 0]
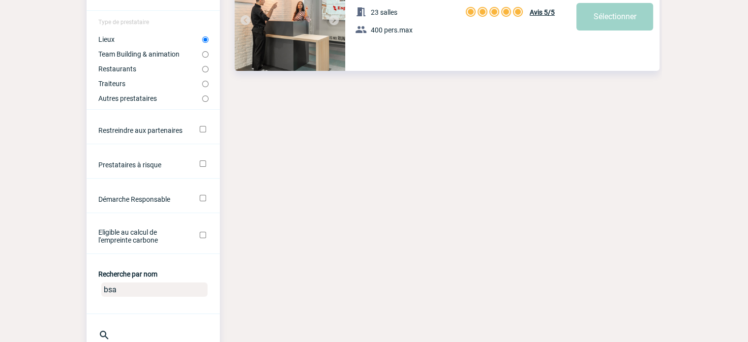
drag, startPoint x: 119, startPoint y: 294, endPoint x: 85, endPoint y: 288, distance: 35.1
type input "comet bercy"
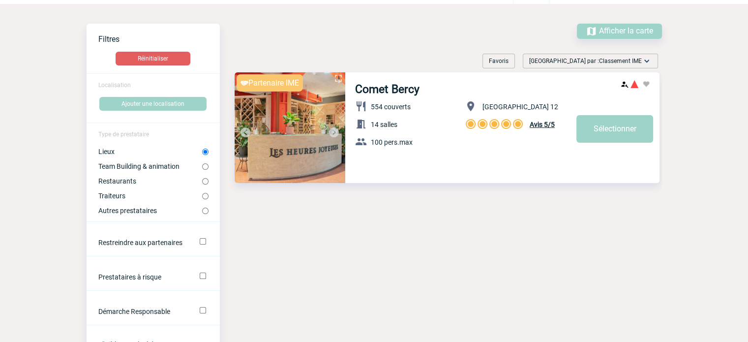
scroll to position [0, 0]
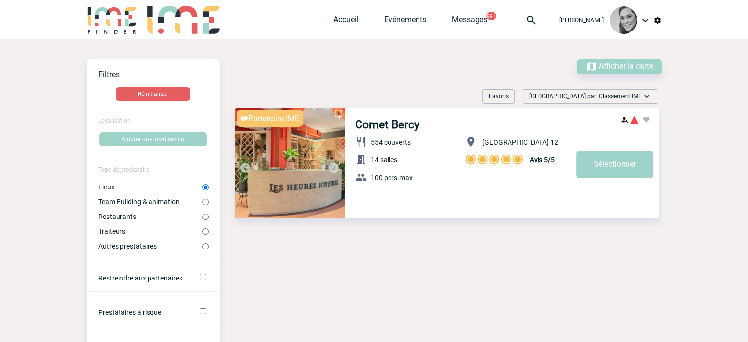
click at [331, 137] on img at bounding box center [289, 163] width 111 height 111
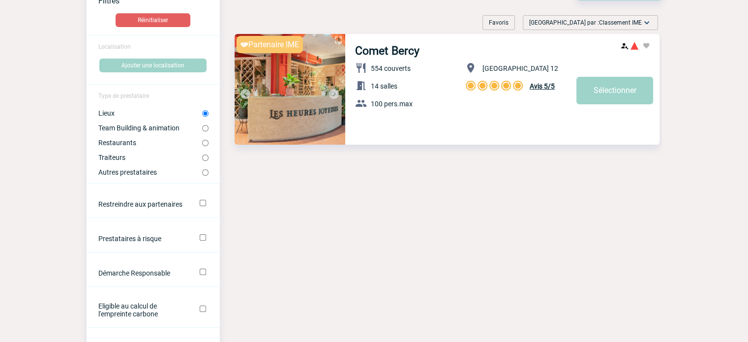
scroll to position [147, 0]
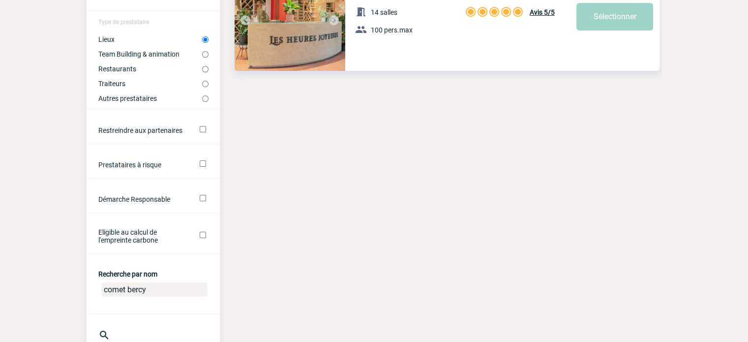
drag, startPoint x: 156, startPoint y: 293, endPoint x: 70, endPoint y: 295, distance: 86.0
type input "DIDREOT"
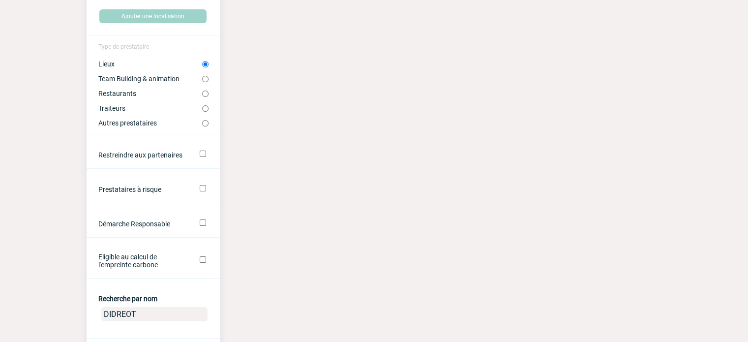
scroll to position [197, 0]
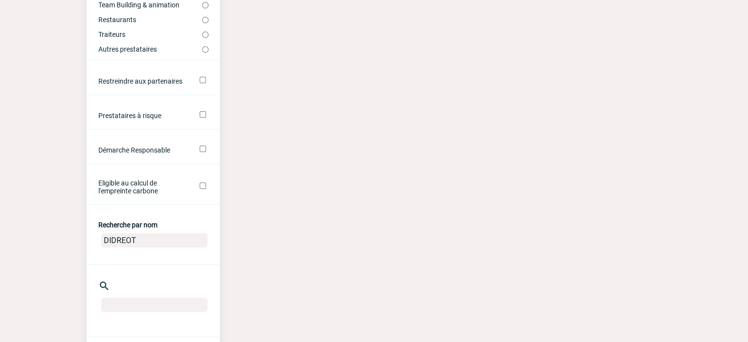
click at [154, 242] on input "DIDREOT" at bounding box center [154, 240] width 106 height 14
drag, startPoint x: 154, startPoint y: 242, endPoint x: 84, endPoint y: 244, distance: 70.8
type input "espace didero"
click at [141, 241] on input "espace didero" at bounding box center [154, 240] width 106 height 14
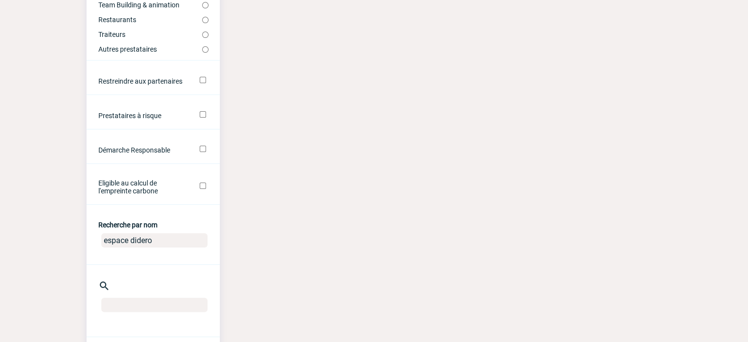
click at [141, 241] on input "espace didero" at bounding box center [154, 240] width 106 height 14
type input "espace saint mar"
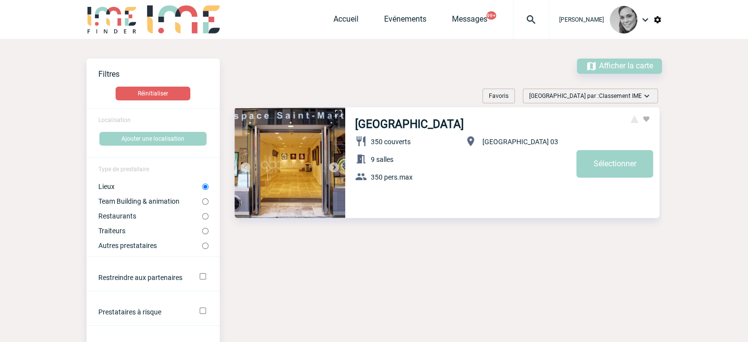
scroll to position [0, 0]
click at [270, 138] on img at bounding box center [289, 163] width 111 height 111
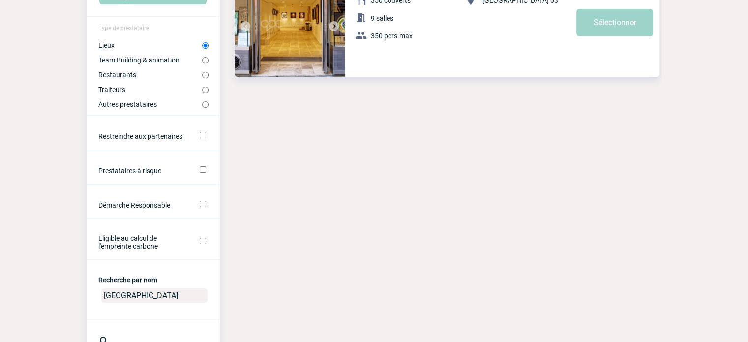
scroll to position [147, 0]
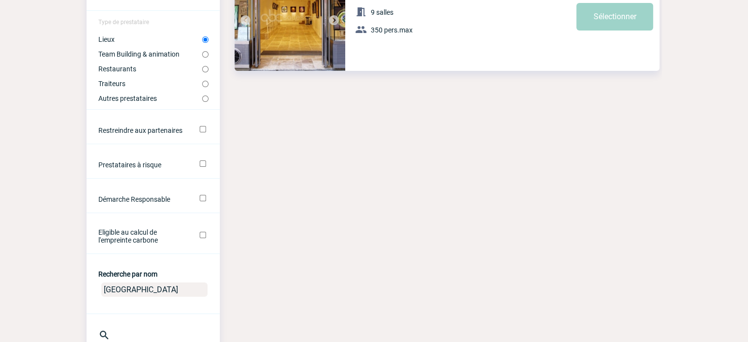
click at [143, 294] on input "espace saint mar" at bounding box center [154, 289] width 106 height 14
type input "MORNING"
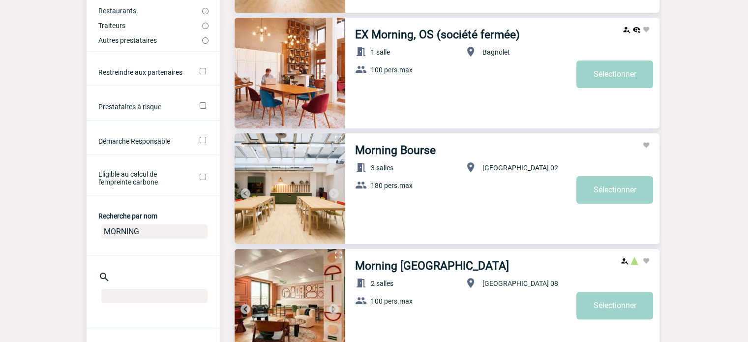
scroll to position [50, 0]
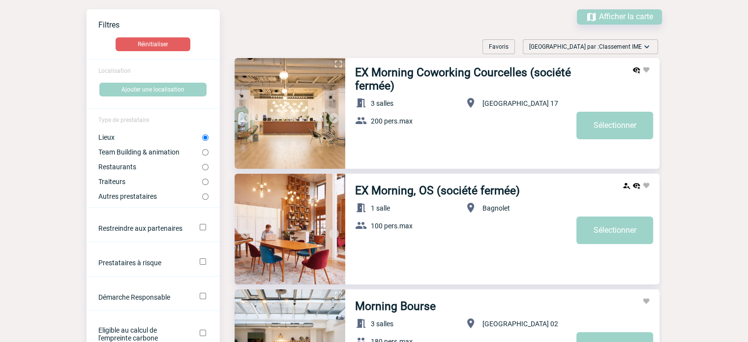
click at [330, 100] on img at bounding box center [289, 113] width 111 height 111
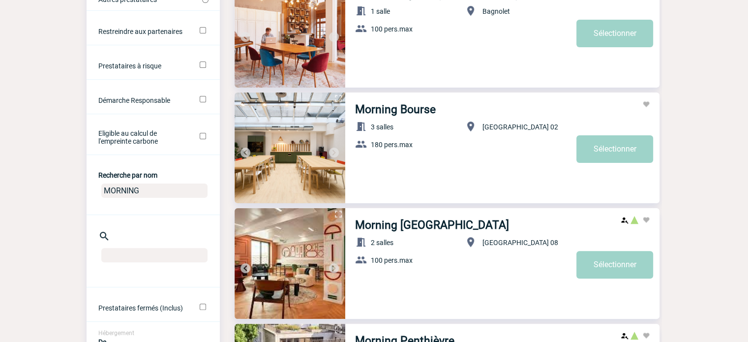
click at [282, 127] on img at bounding box center [289, 147] width 111 height 111
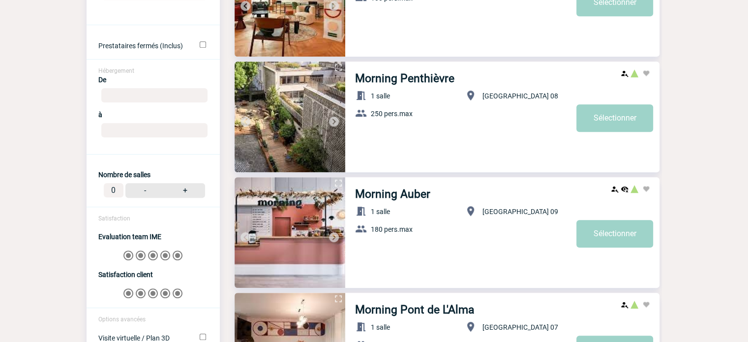
scroll to position [541, 0]
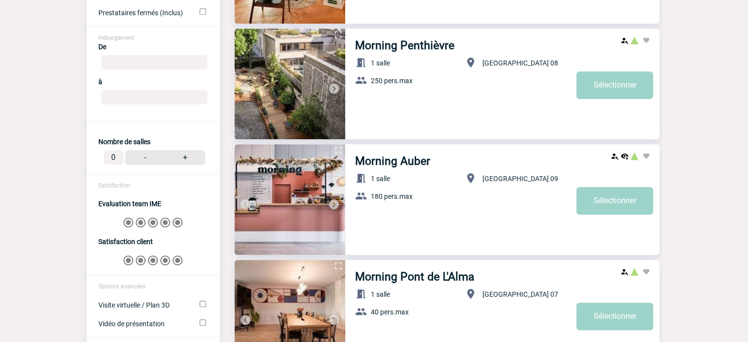
click at [332, 199] on img at bounding box center [334, 204] width 12 height 12
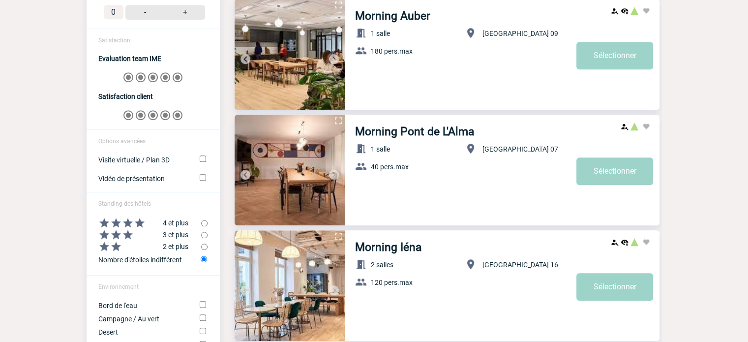
scroll to position [738, 0]
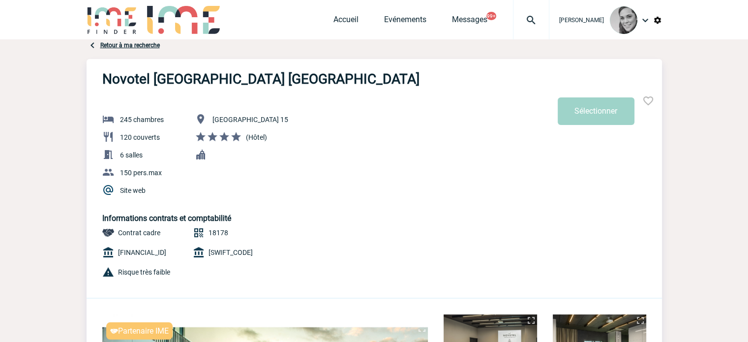
click at [441, 80] on div "Novotel [GEOGRAPHIC_DATA] [GEOGRAPHIC_DATA]" at bounding box center [374, 73] width 575 height 28
click at [402, 112] on div "Partenaire IME Sécurité Conformité Réactivité Qualité Novotel [GEOGRAPHIC_DATA]…" at bounding box center [374, 317] width 575 height 516
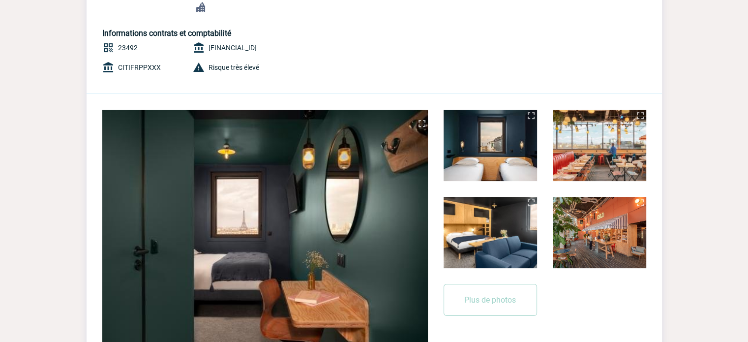
scroll to position [246, 0]
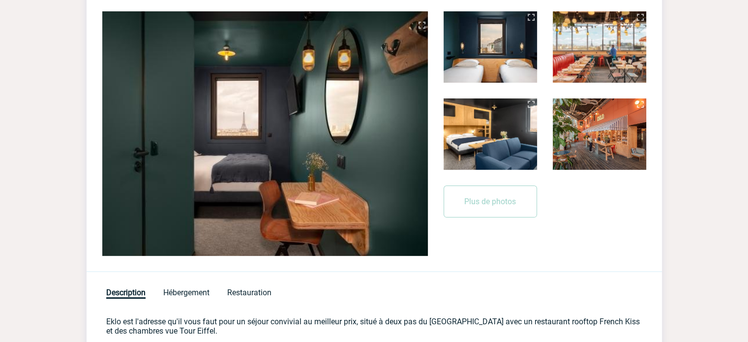
click at [592, 64] on img at bounding box center [599, 46] width 93 height 71
click at [637, 23] on img at bounding box center [640, 17] width 12 height 12
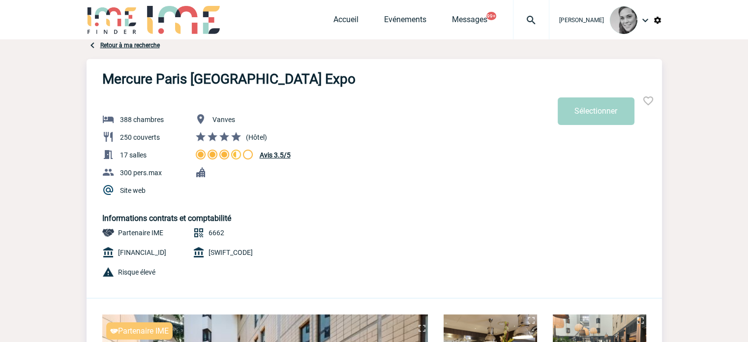
click at [197, 74] on h3 "Mercure Paris [GEOGRAPHIC_DATA] Expo" at bounding box center [228, 79] width 253 height 16
click at [196, 75] on h3 "Mercure Paris [GEOGRAPHIC_DATA] Expo" at bounding box center [228, 79] width 253 height 16
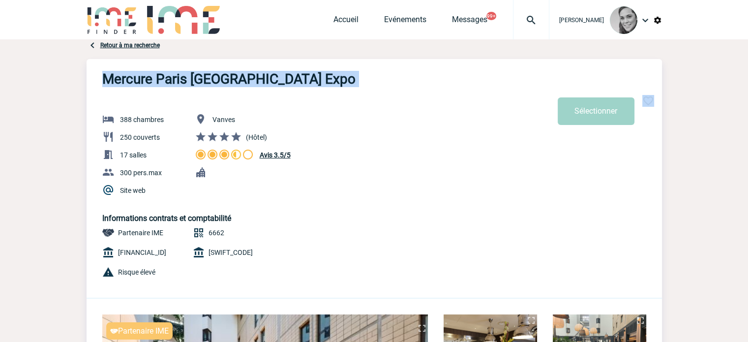
click at [196, 75] on h3 "Mercure Paris [GEOGRAPHIC_DATA] Expo" at bounding box center [228, 79] width 253 height 16
copy div "Mercure Paris [GEOGRAPHIC_DATA] Expo"
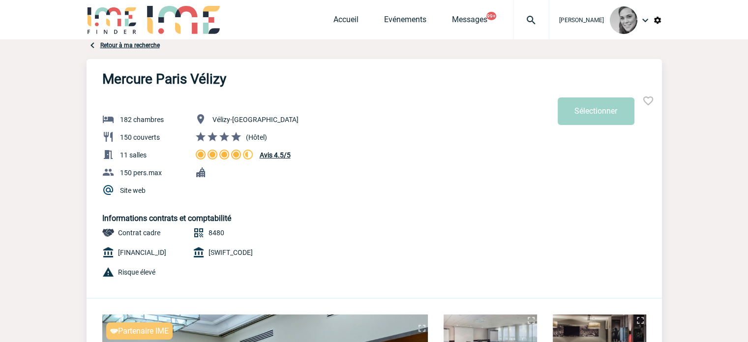
click at [92, 45] on img at bounding box center [93, 45] width 12 height 12
click at [115, 45] on link "Retour à ma recherche" at bounding box center [129, 45] width 59 height 7
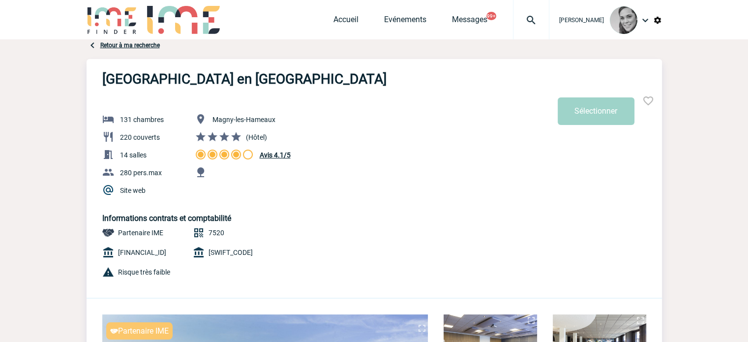
click at [131, 43] on link "Retour à ma recherche" at bounding box center [129, 45] width 59 height 7
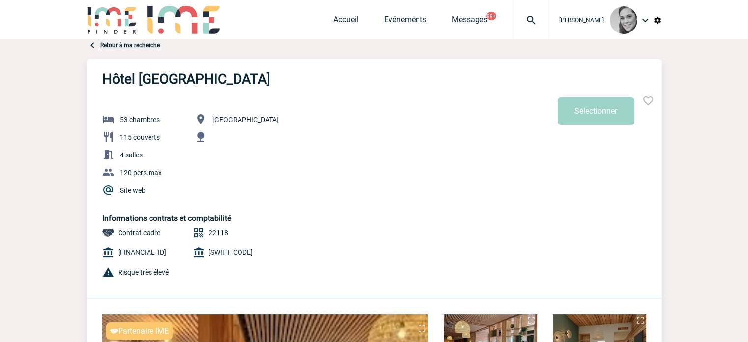
click at [131, 43] on link "Retour à ma recherche" at bounding box center [129, 45] width 59 height 7
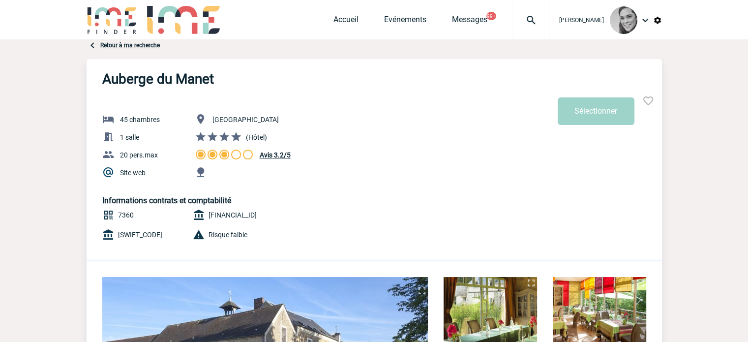
click at [142, 49] on div "Retour à ma recherche" at bounding box center [123, 46] width 73 height 14
click at [143, 46] on link "Retour à ma recherche" at bounding box center [129, 45] width 59 height 7
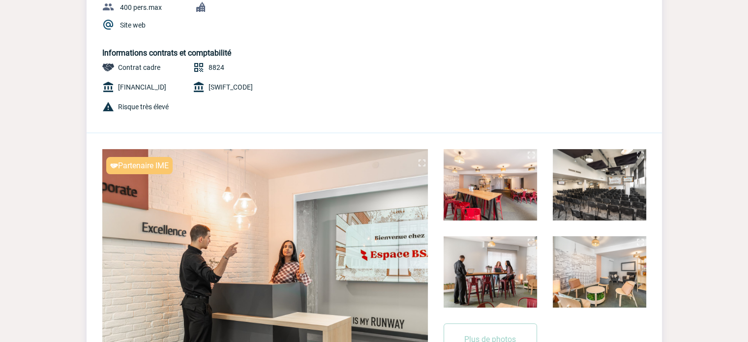
scroll to position [246, 0]
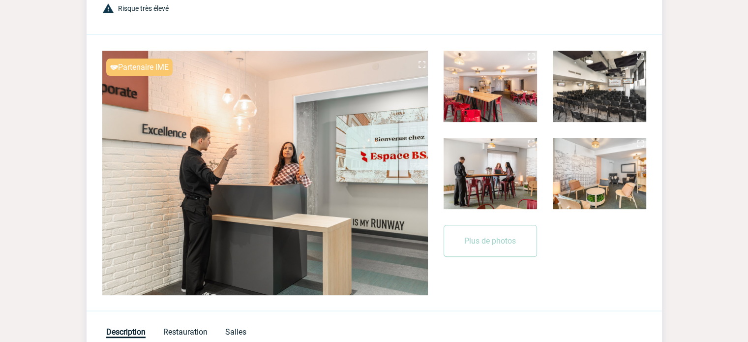
click at [514, 74] on img at bounding box center [489, 86] width 93 height 71
click at [639, 56] on img at bounding box center [640, 57] width 12 height 12
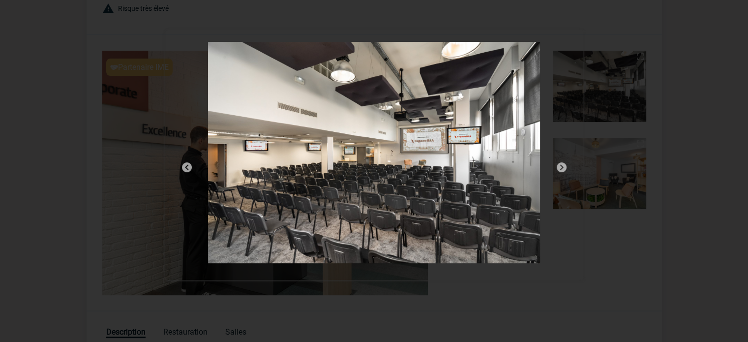
click at [187, 163] on img at bounding box center [187, 167] width 12 height 12
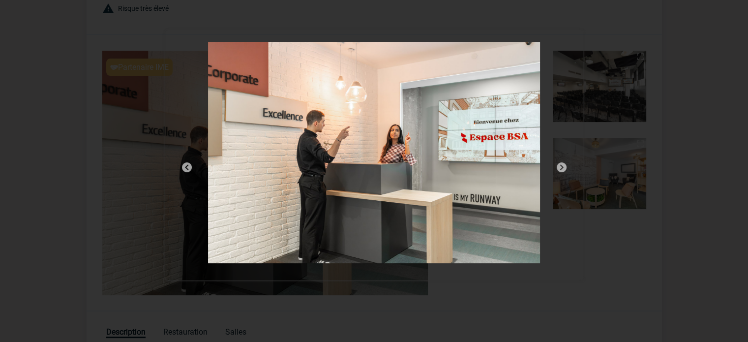
click at [562, 168] on img at bounding box center [561, 167] width 12 height 12
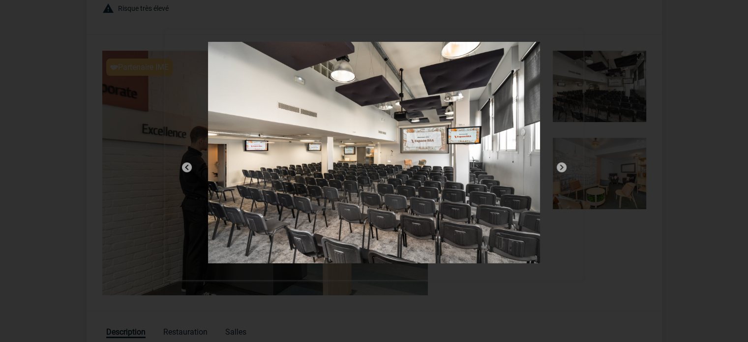
click at [562, 168] on img at bounding box center [561, 167] width 12 height 12
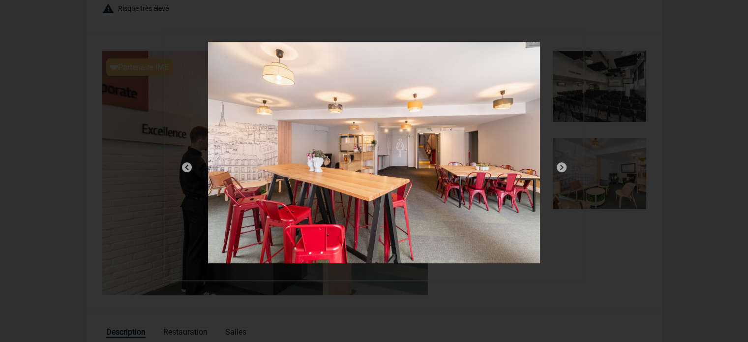
click at [562, 168] on img at bounding box center [561, 167] width 12 height 12
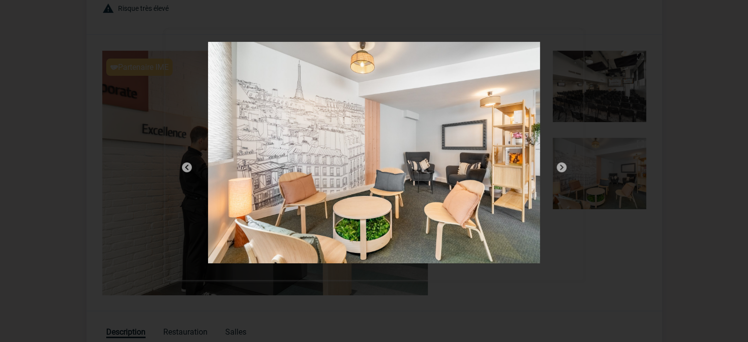
click at [562, 168] on img at bounding box center [561, 167] width 12 height 12
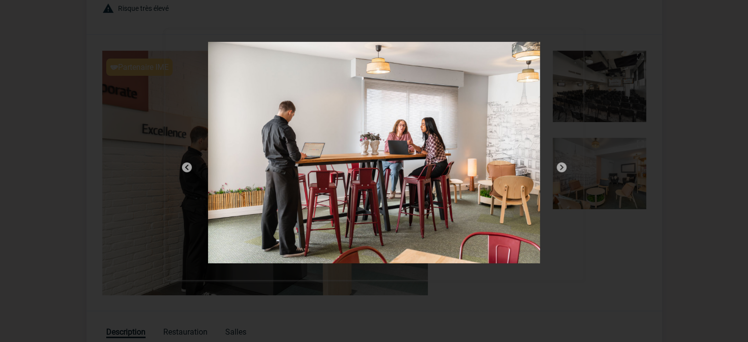
click at [562, 168] on img at bounding box center [561, 167] width 12 height 12
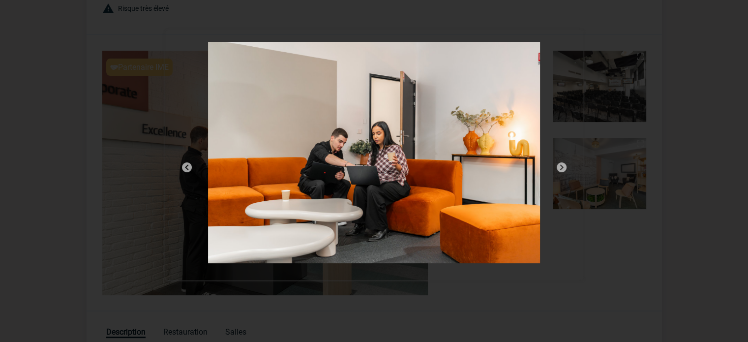
click at [557, 169] on img at bounding box center [561, 167] width 12 height 12
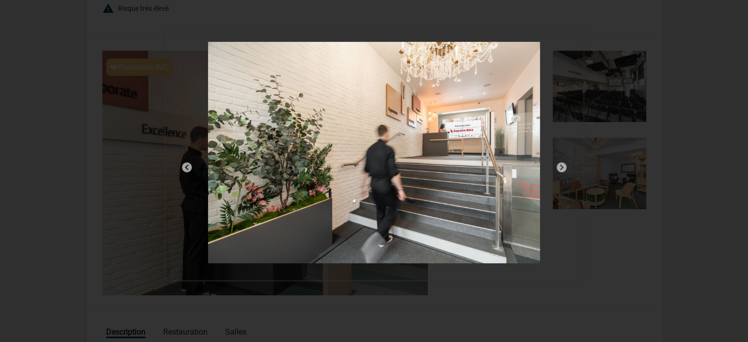
click at [559, 167] on img at bounding box center [561, 167] width 12 height 12
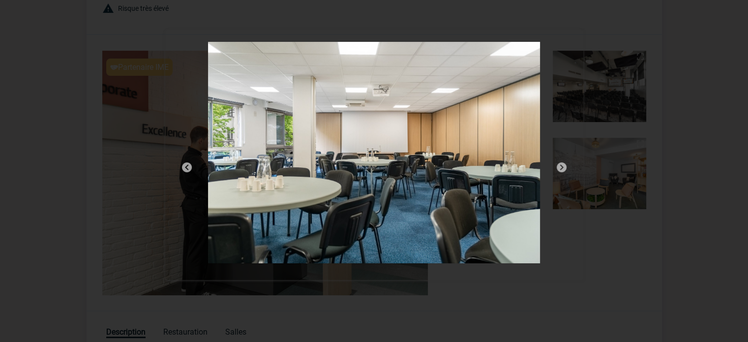
click at [559, 167] on img at bounding box center [561, 167] width 12 height 12
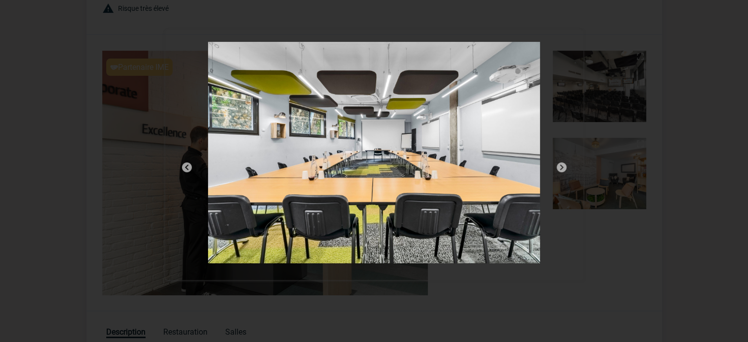
click at [544, 10] on div at bounding box center [374, 171] width 748 height 342
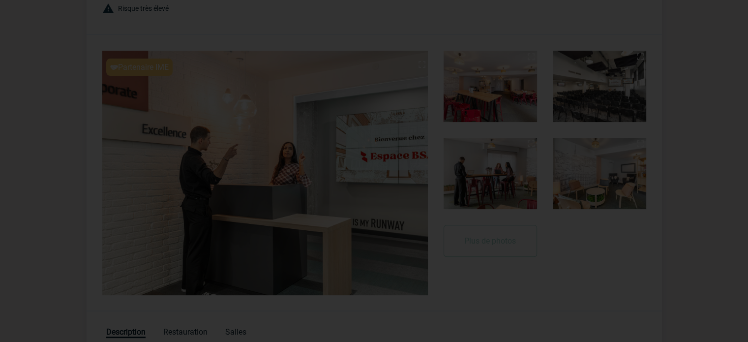
click at [568, 179] on div at bounding box center [374, 171] width 748 height 342
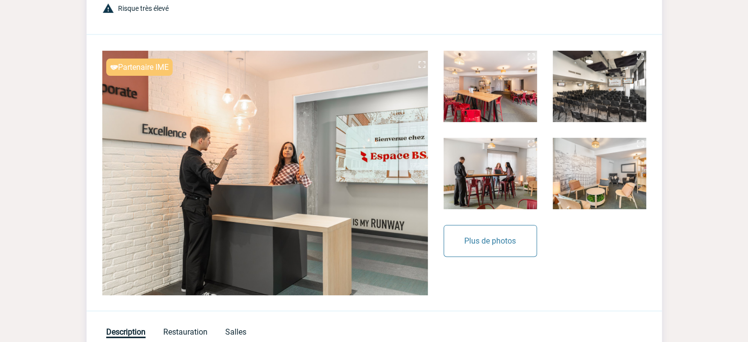
click at [500, 239] on button "Plus de photos" at bounding box center [489, 241] width 93 height 32
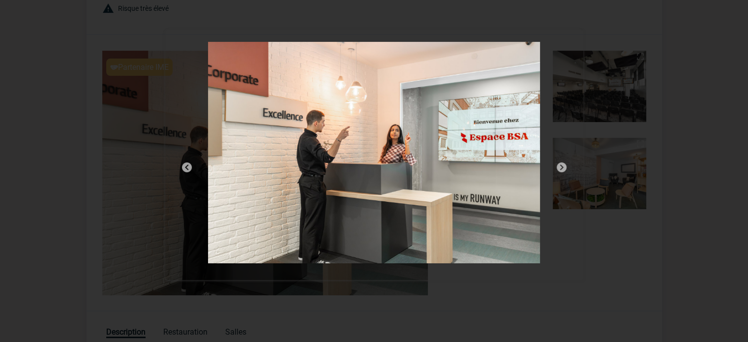
click at [559, 165] on img at bounding box center [561, 167] width 12 height 12
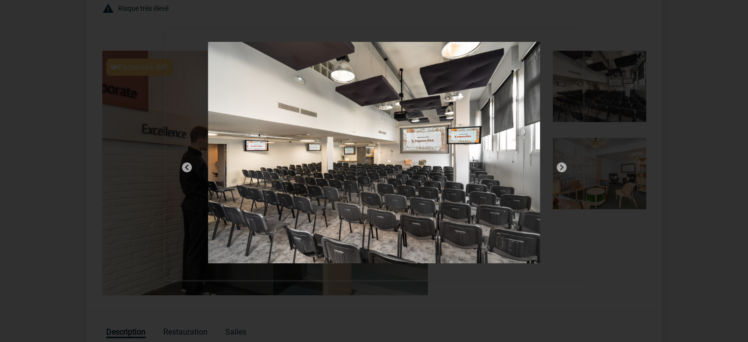
click at [559, 165] on img at bounding box center [561, 167] width 12 height 12
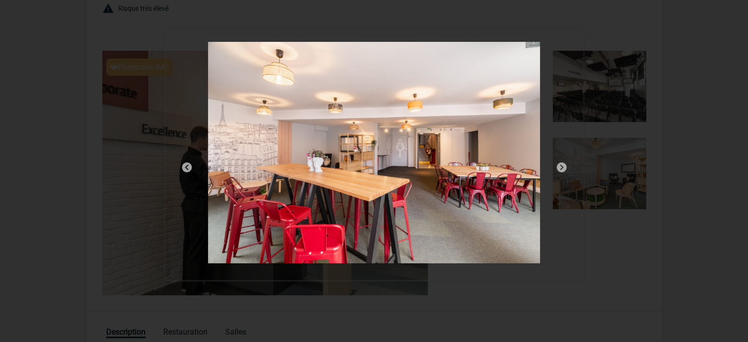
click at [559, 165] on img at bounding box center [561, 167] width 12 height 12
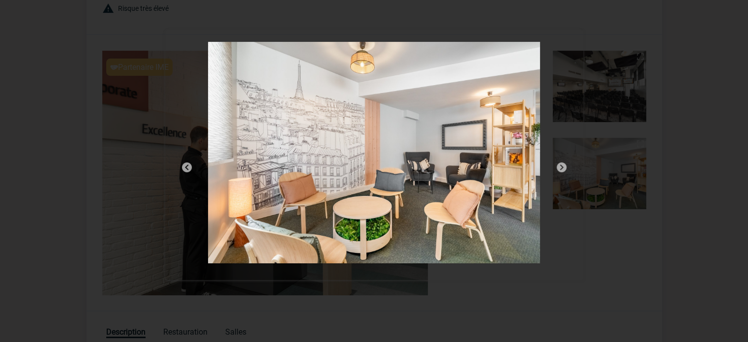
click at [559, 165] on img at bounding box center [561, 167] width 12 height 12
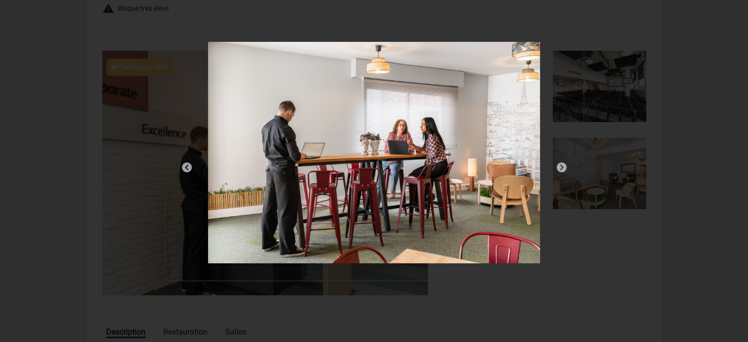
click at [559, 165] on img at bounding box center [561, 167] width 12 height 12
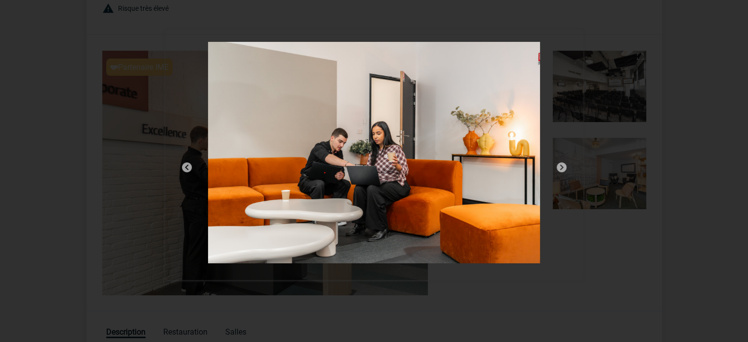
click at [559, 165] on img at bounding box center [561, 167] width 12 height 12
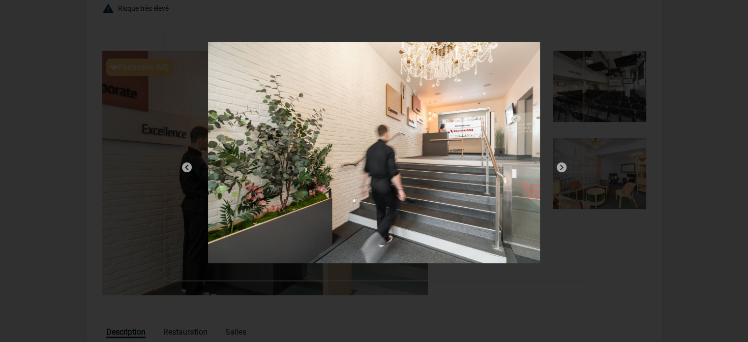
click at [559, 165] on img at bounding box center [561, 167] width 12 height 12
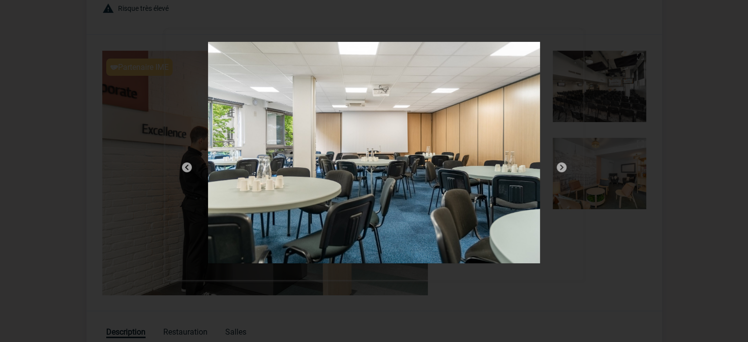
click at [559, 165] on img at bounding box center [561, 167] width 12 height 12
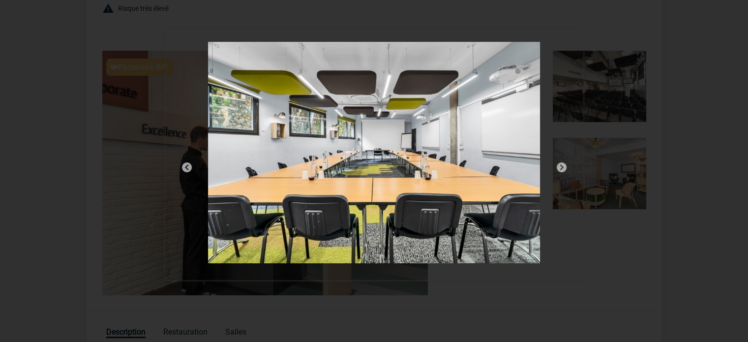
click at [559, 165] on img at bounding box center [561, 167] width 12 height 12
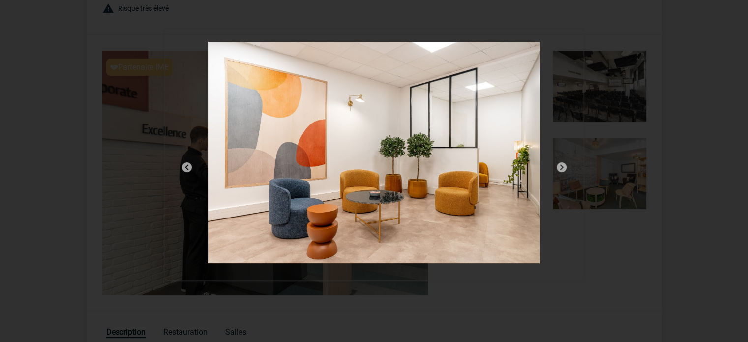
click at [559, 165] on img at bounding box center [561, 167] width 12 height 12
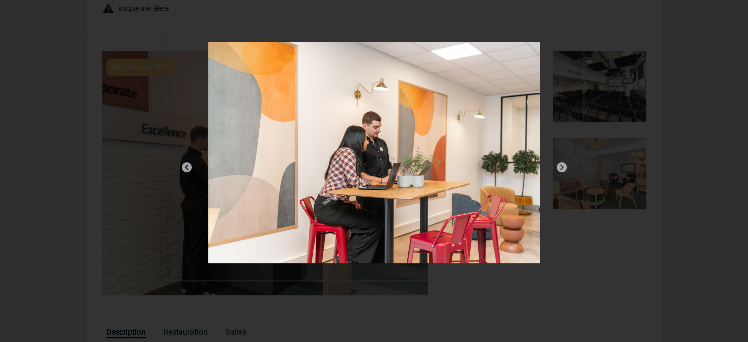
click at [559, 165] on img at bounding box center [561, 167] width 12 height 12
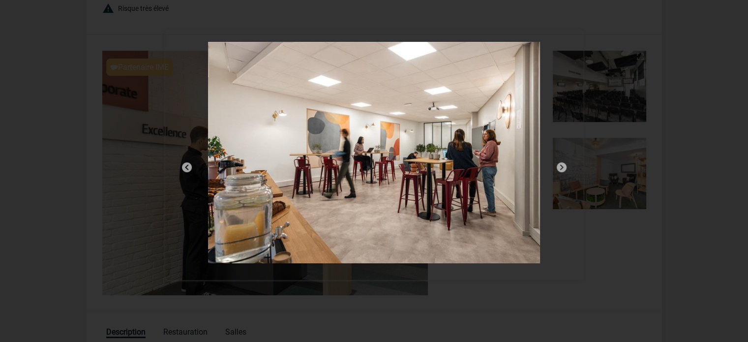
click at [559, 165] on img at bounding box center [561, 167] width 12 height 12
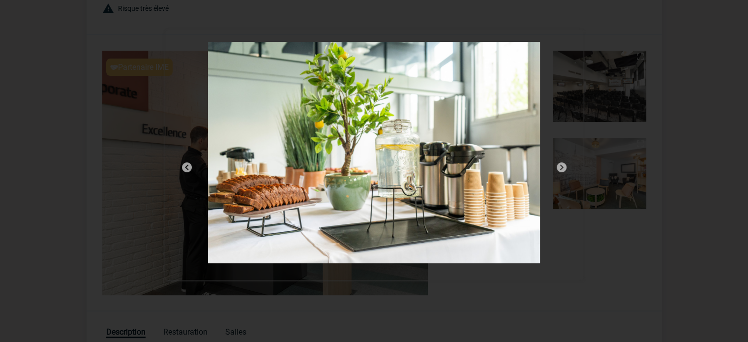
click at [559, 165] on img at bounding box center [561, 167] width 12 height 12
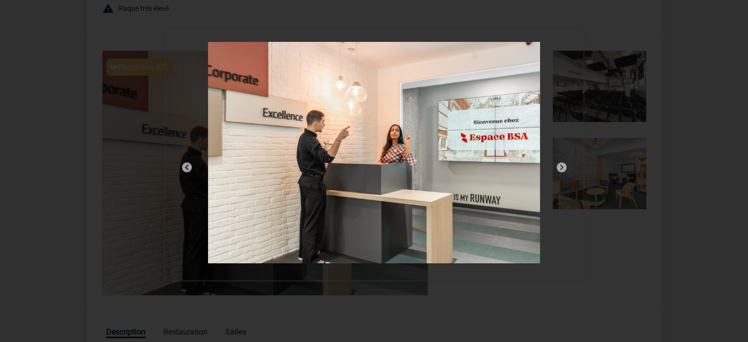
click at [559, 165] on img at bounding box center [561, 167] width 12 height 12
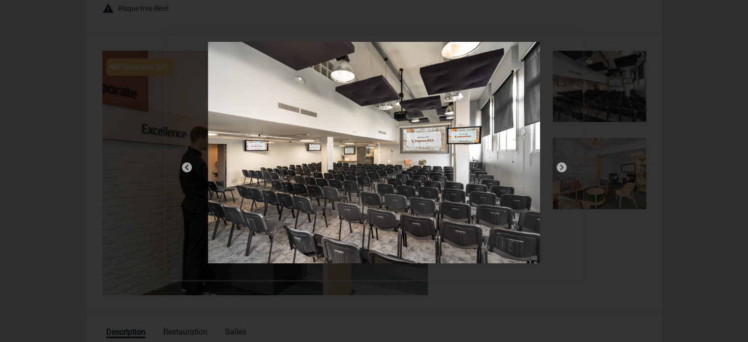
click at [669, 37] on div at bounding box center [374, 171] width 748 height 342
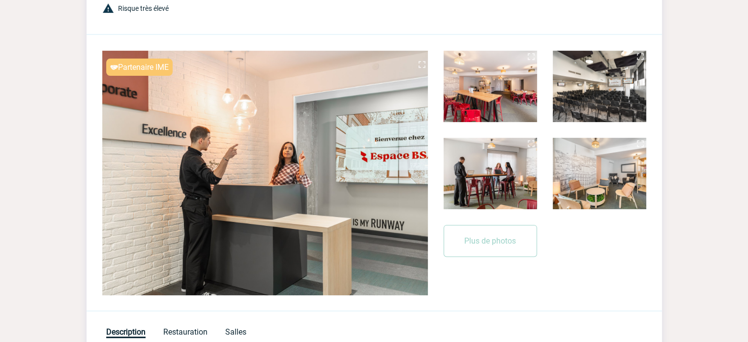
click at [346, 23] on div "Partenaire IME Sécurité Conformité Réactivité Qualité L'Espace BSA 300 couverts…" at bounding box center [374, 62] width 575 height 498
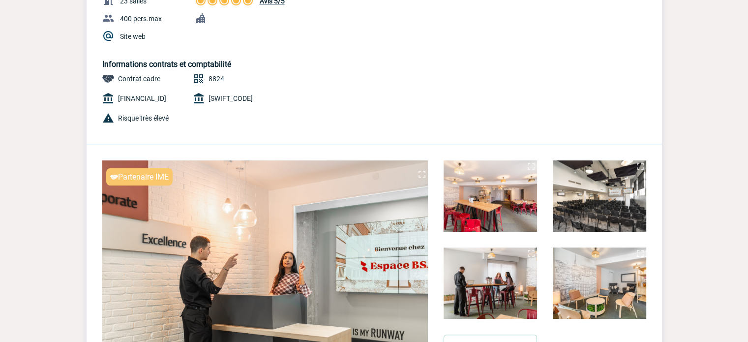
scroll to position [0, 0]
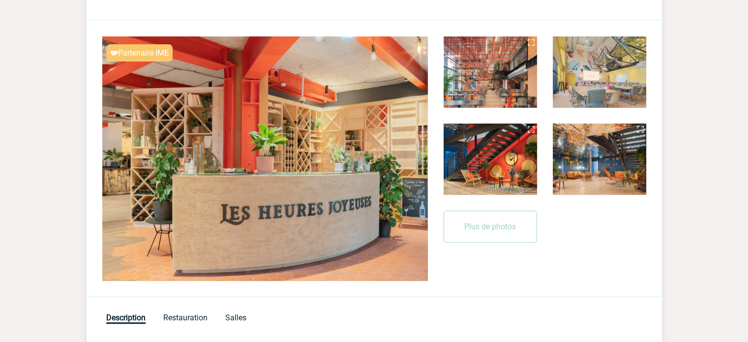
scroll to position [246, 0]
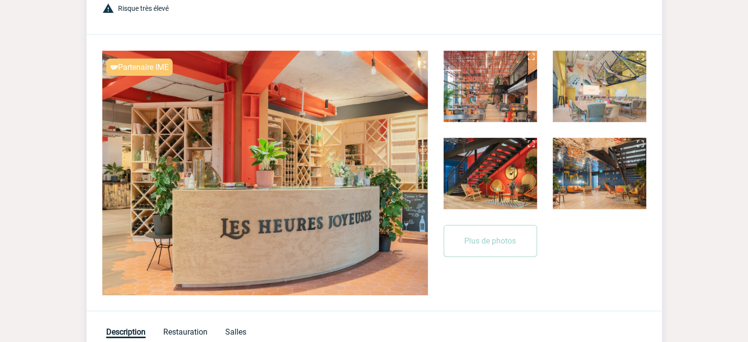
click at [635, 54] on img at bounding box center [640, 57] width 12 height 12
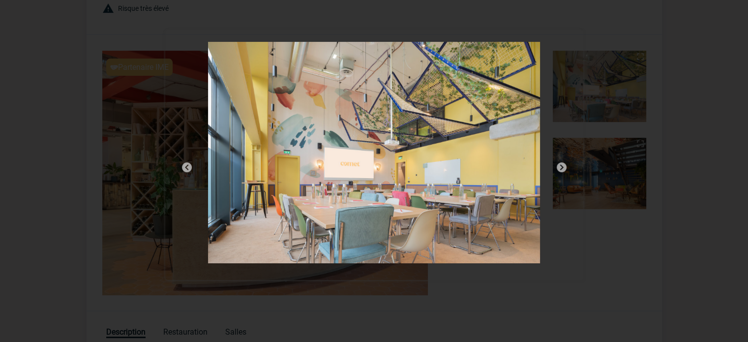
click at [729, 20] on div at bounding box center [374, 171] width 748 height 342
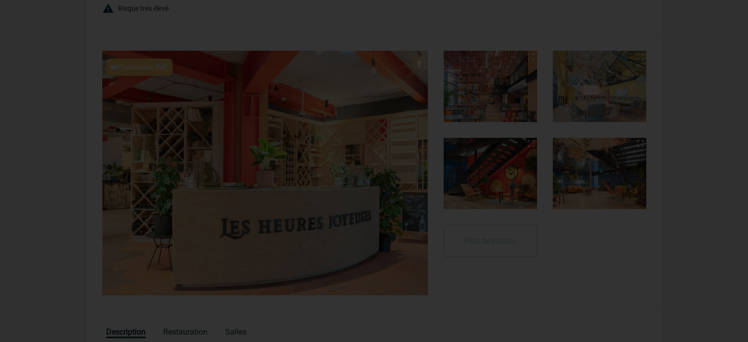
click at [566, 155] on div at bounding box center [374, 171] width 748 height 342
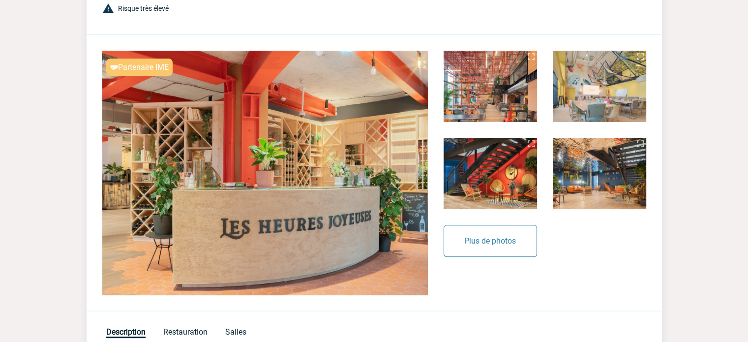
click at [485, 245] on button "Plus de photos" at bounding box center [489, 241] width 93 height 32
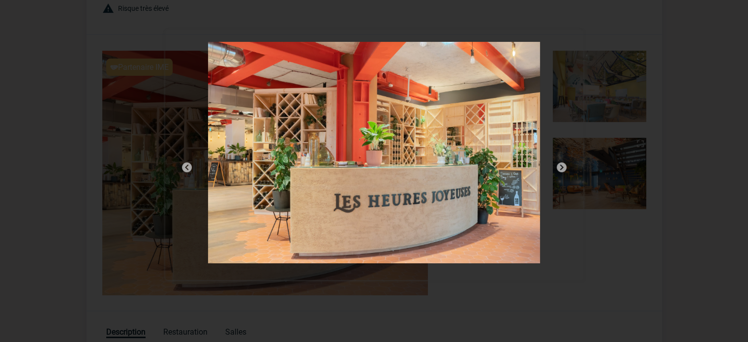
click at [561, 169] on img at bounding box center [561, 167] width 12 height 12
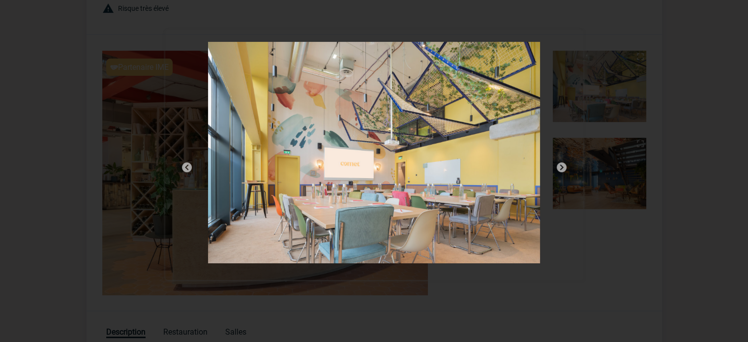
click at [561, 169] on img at bounding box center [561, 167] width 12 height 12
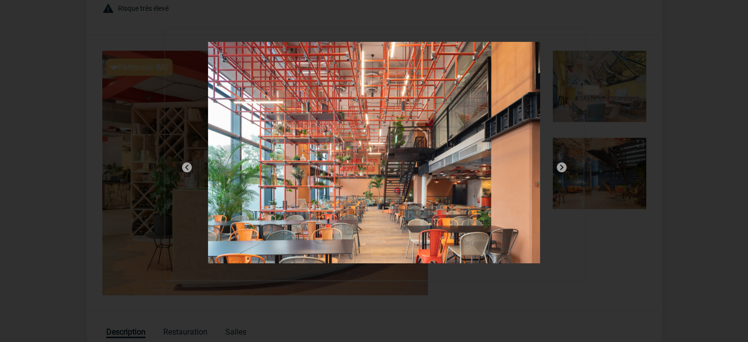
click at [561, 169] on img at bounding box center [561, 167] width 12 height 12
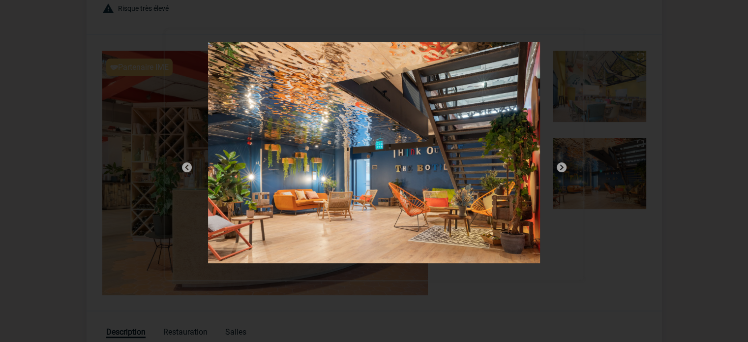
click at [561, 169] on img at bounding box center [561, 167] width 12 height 12
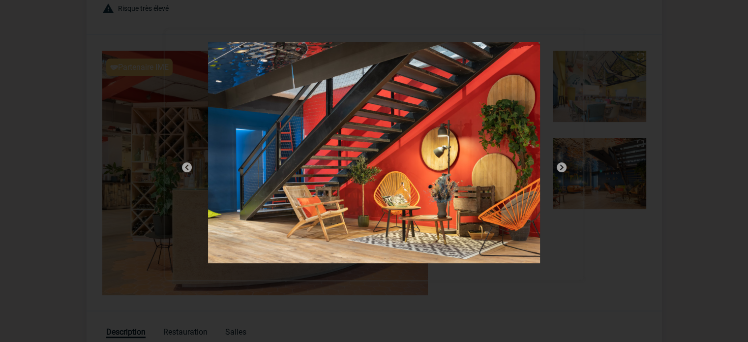
click at [561, 169] on img at bounding box center [561, 167] width 12 height 12
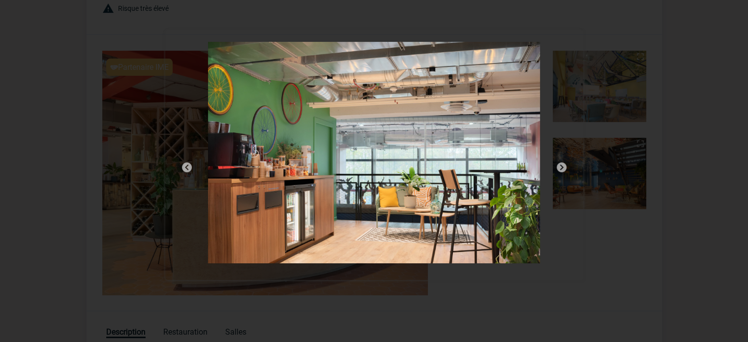
click at [560, 169] on img at bounding box center [561, 167] width 12 height 12
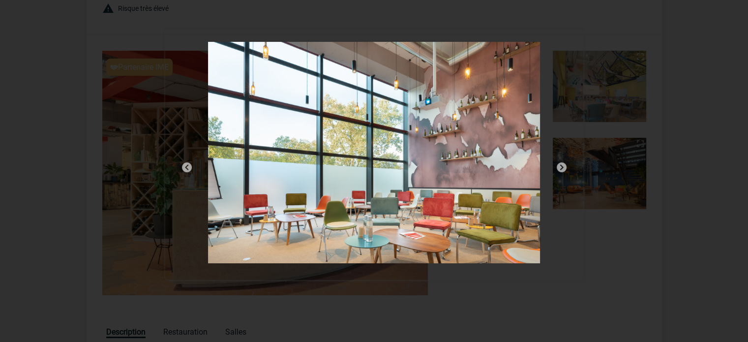
click at [560, 169] on img at bounding box center [561, 167] width 12 height 12
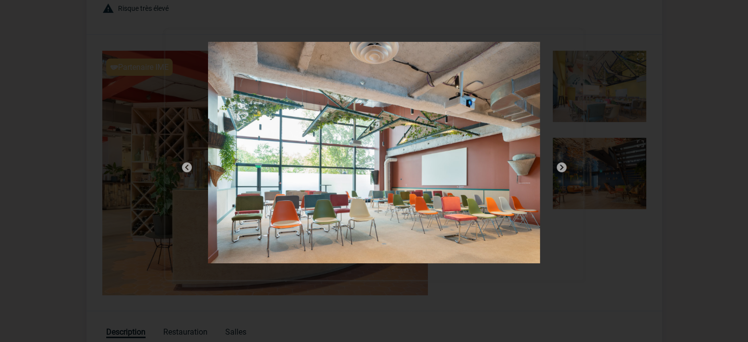
click at [560, 169] on img at bounding box center [561, 167] width 12 height 12
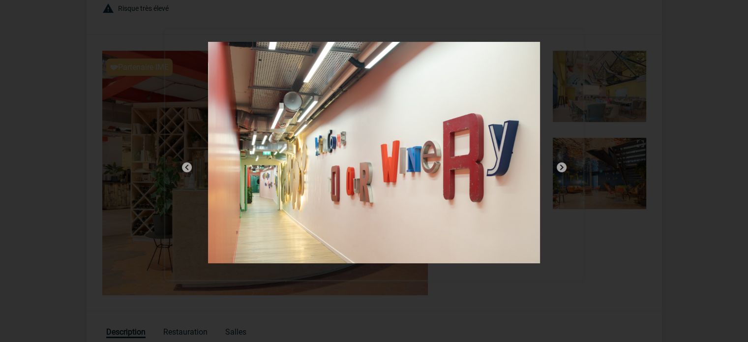
click at [560, 169] on img at bounding box center [561, 167] width 12 height 12
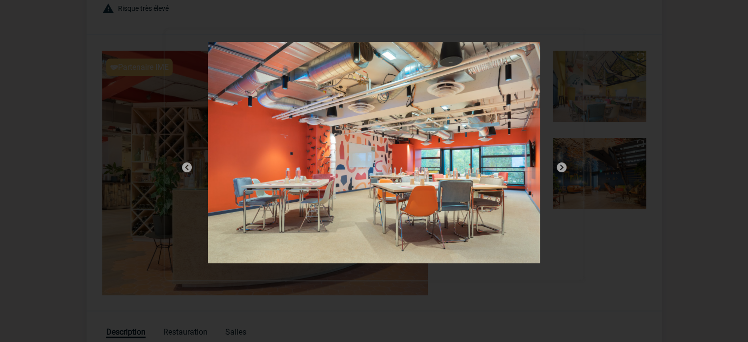
click at [560, 169] on img at bounding box center [561, 167] width 12 height 12
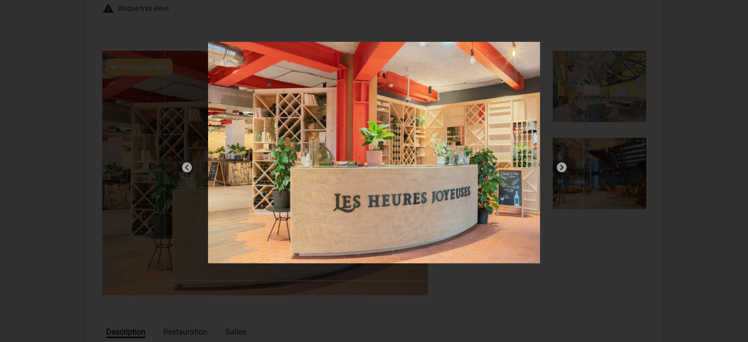
click at [187, 166] on img at bounding box center [187, 167] width 12 height 12
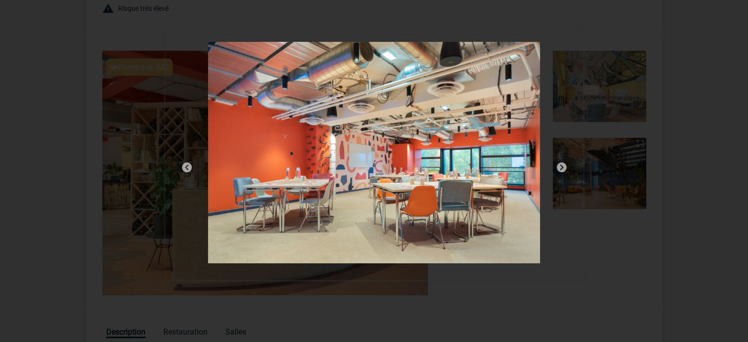
click at [552, 49] on div at bounding box center [374, 154] width 418 height 250
click at [327, 13] on div at bounding box center [374, 171] width 748 height 342
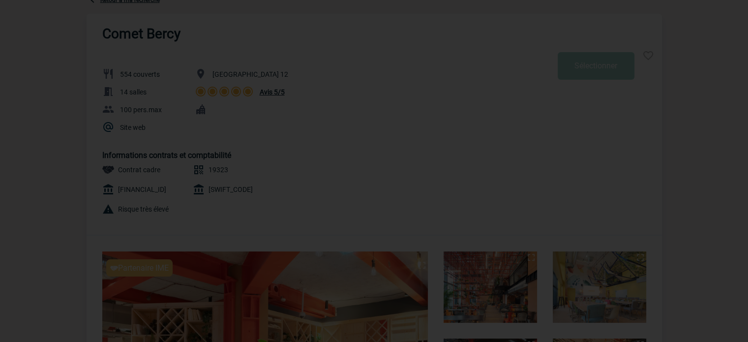
scroll to position [0, 0]
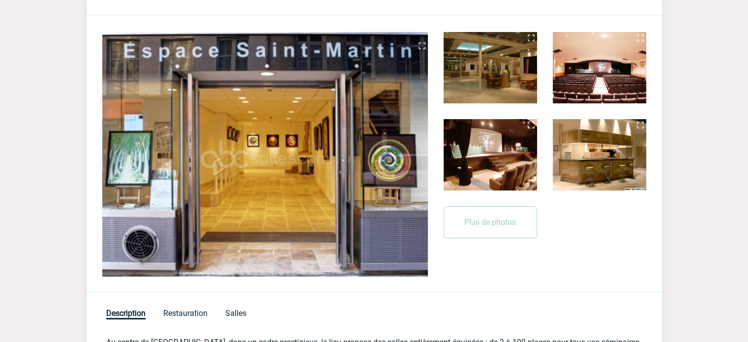
scroll to position [246, 0]
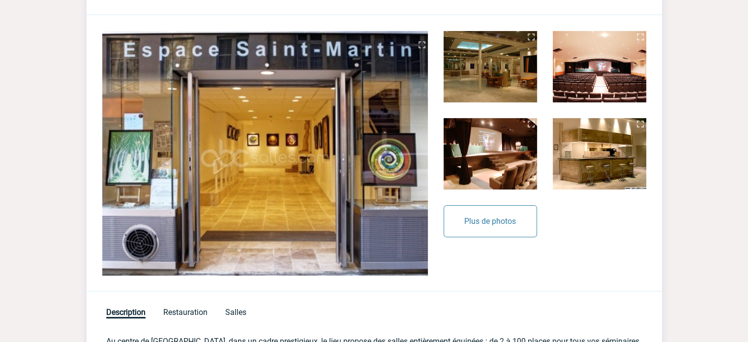
click at [475, 224] on button "Plus de photos" at bounding box center [489, 221] width 93 height 32
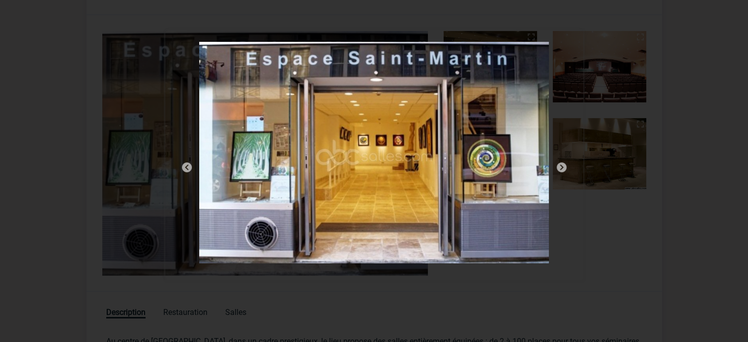
click at [561, 167] on img at bounding box center [561, 167] width 12 height 12
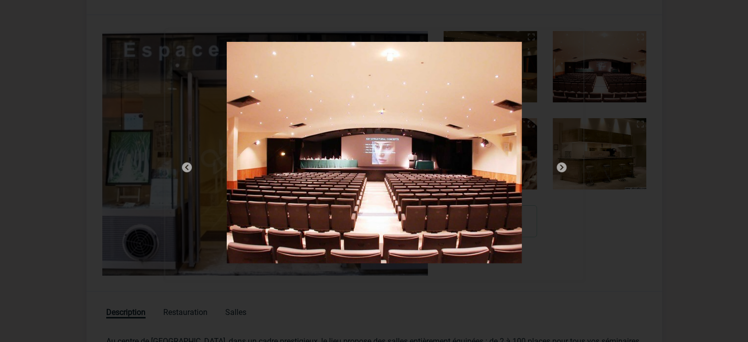
click at [561, 167] on img at bounding box center [561, 167] width 12 height 12
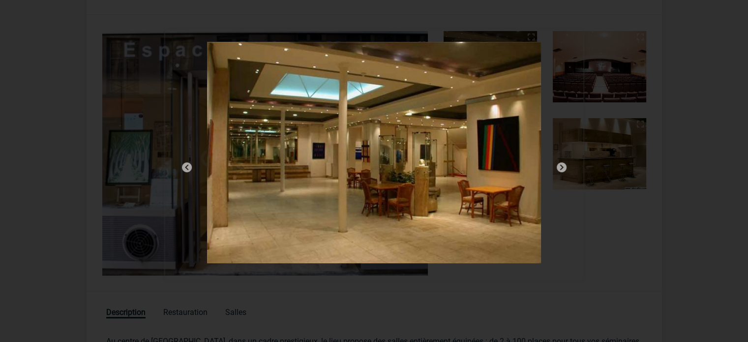
click at [561, 167] on img at bounding box center [561, 167] width 12 height 12
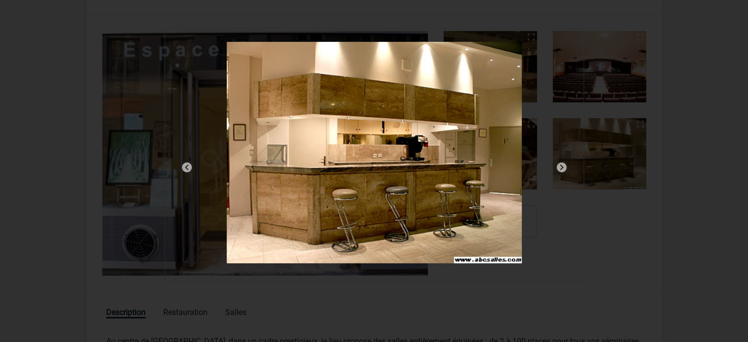
click at [561, 167] on img at bounding box center [561, 167] width 12 height 12
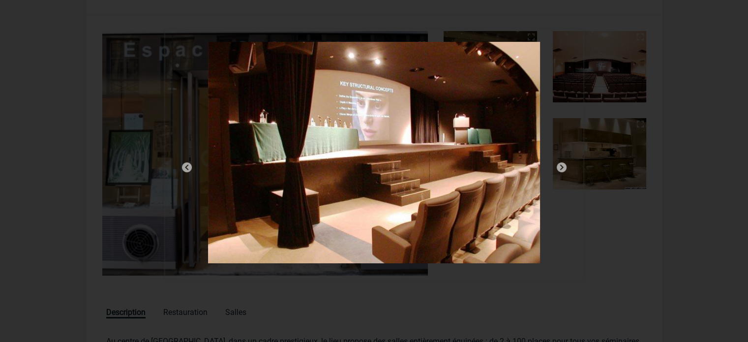
click at [561, 167] on img at bounding box center [561, 167] width 12 height 12
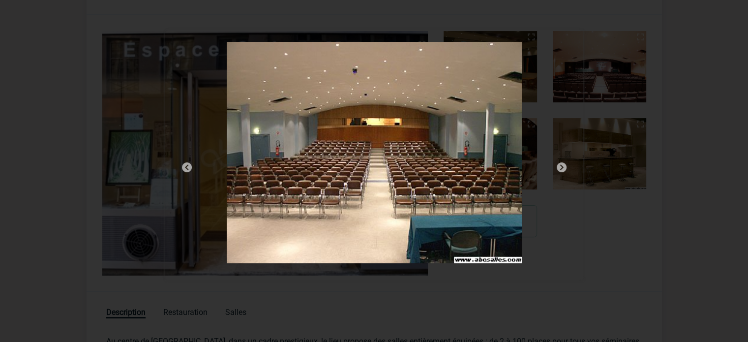
click at [561, 167] on img at bounding box center [561, 167] width 12 height 12
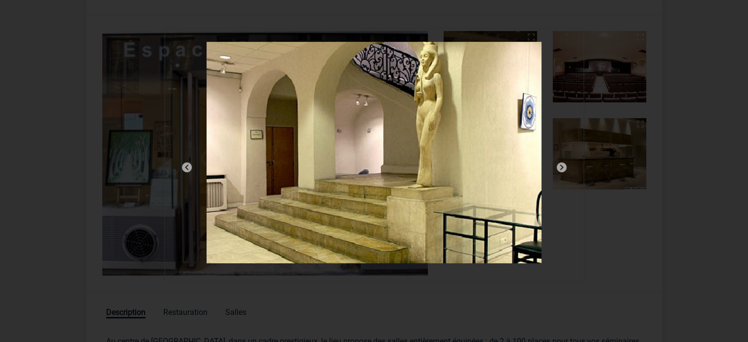
click at [561, 167] on img at bounding box center [561, 167] width 12 height 12
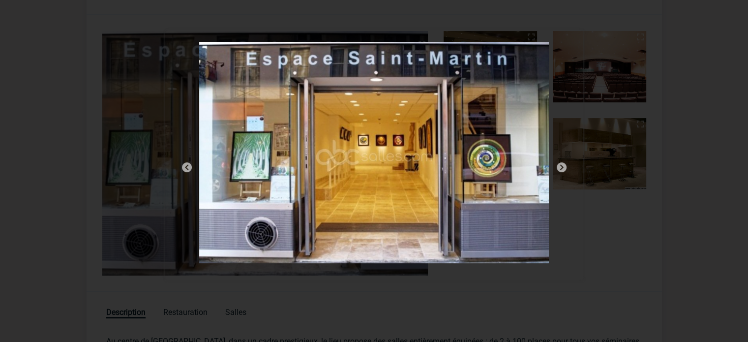
click at [561, 167] on img at bounding box center [561, 167] width 12 height 12
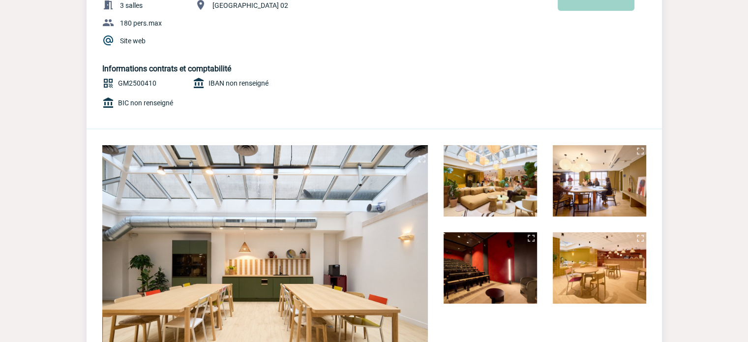
scroll to position [197, 0]
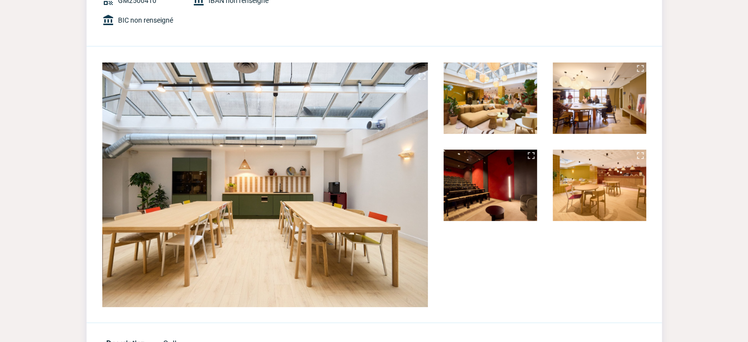
click at [495, 96] on img at bounding box center [489, 97] width 93 height 71
click at [529, 64] on img at bounding box center [531, 68] width 12 height 12
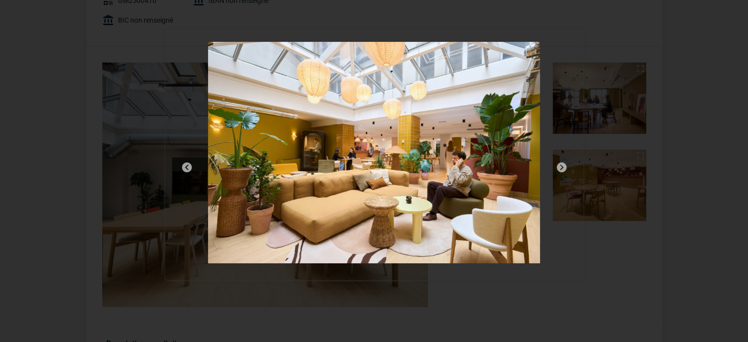
click at [560, 169] on img at bounding box center [561, 167] width 12 height 12
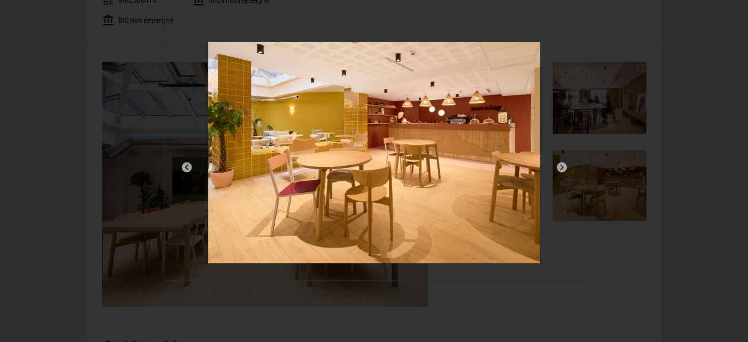
click at [560, 169] on img at bounding box center [561, 167] width 12 height 12
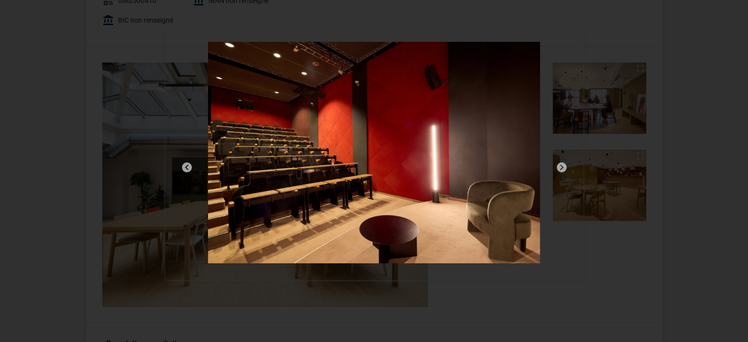
click at [560, 169] on img at bounding box center [561, 167] width 12 height 12
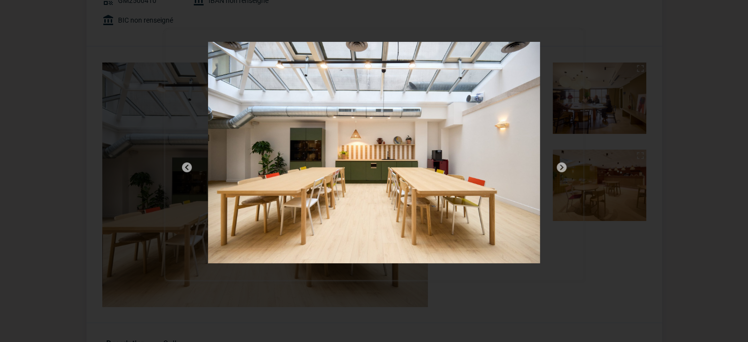
click at [560, 169] on img at bounding box center [561, 167] width 12 height 12
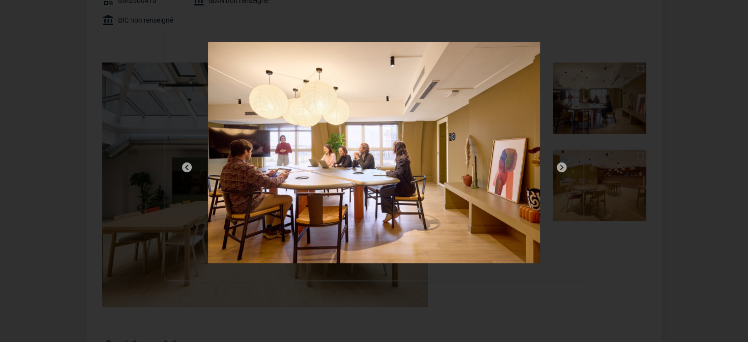
click at [726, 18] on div at bounding box center [374, 171] width 748 height 342
